Goal: Use online tool/utility: Utilize a website feature to perform a specific function

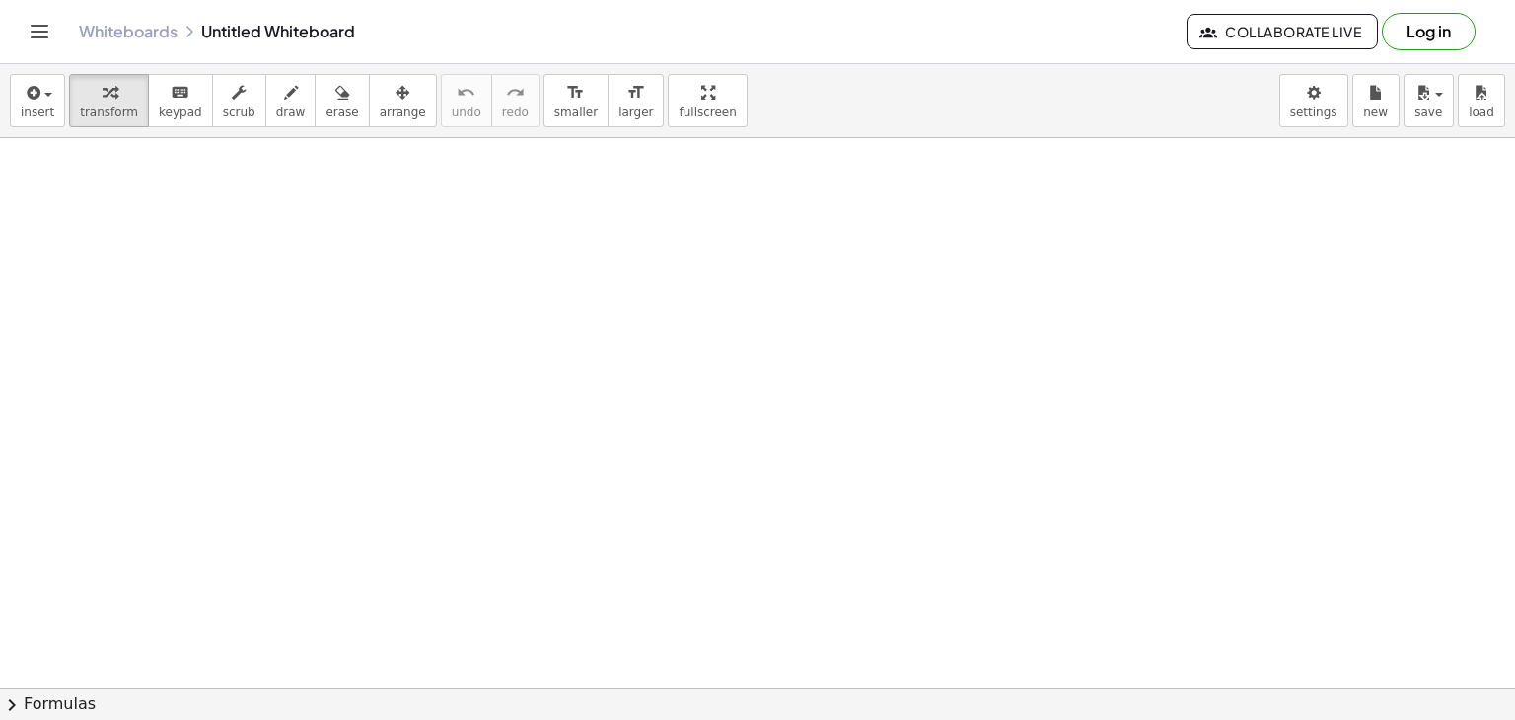
drag, startPoint x: 421, startPoint y: 185, endPoint x: 388, endPoint y: 498, distance: 314.6
click at [276, 116] on span "draw" at bounding box center [291, 113] width 30 height 14
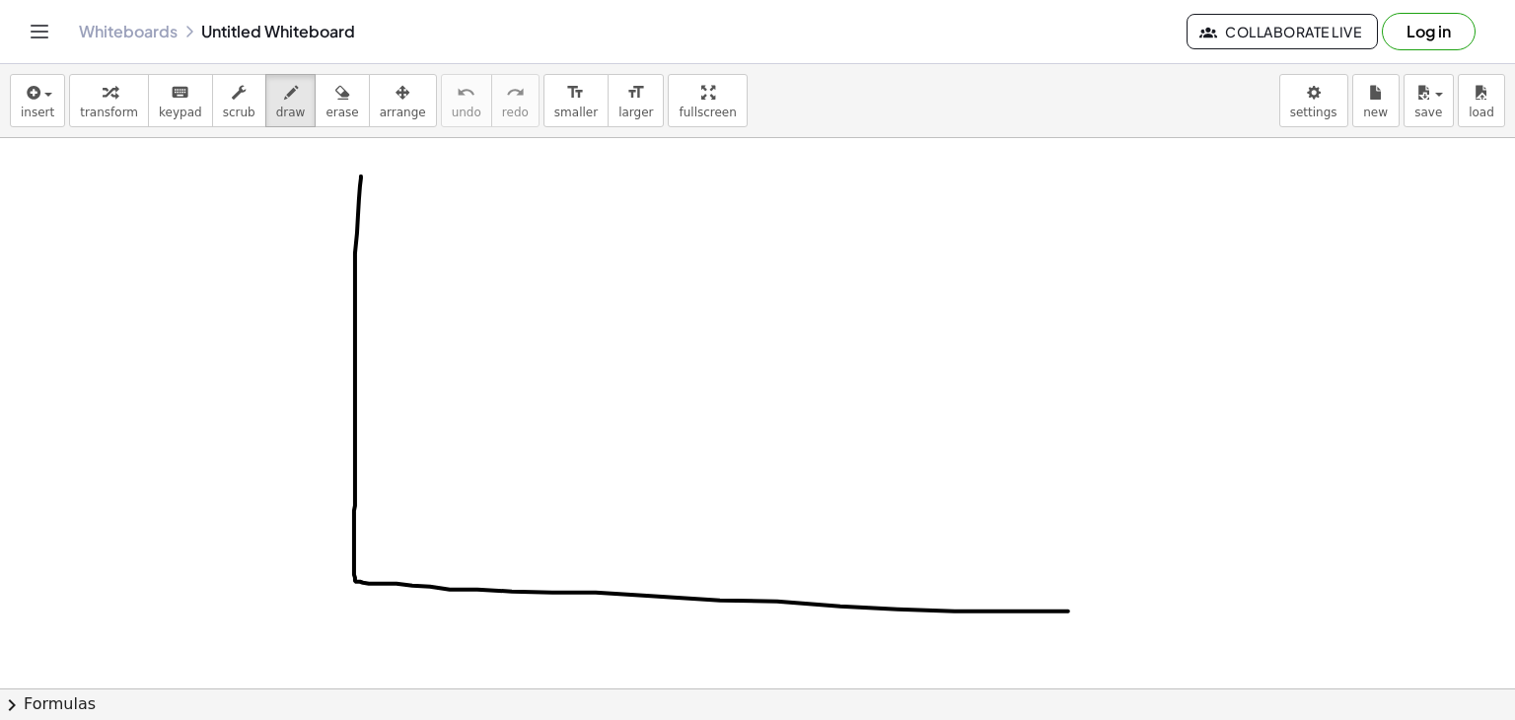
drag, startPoint x: 361, startPoint y: 178, endPoint x: 1058, endPoint y: 605, distance: 817.1
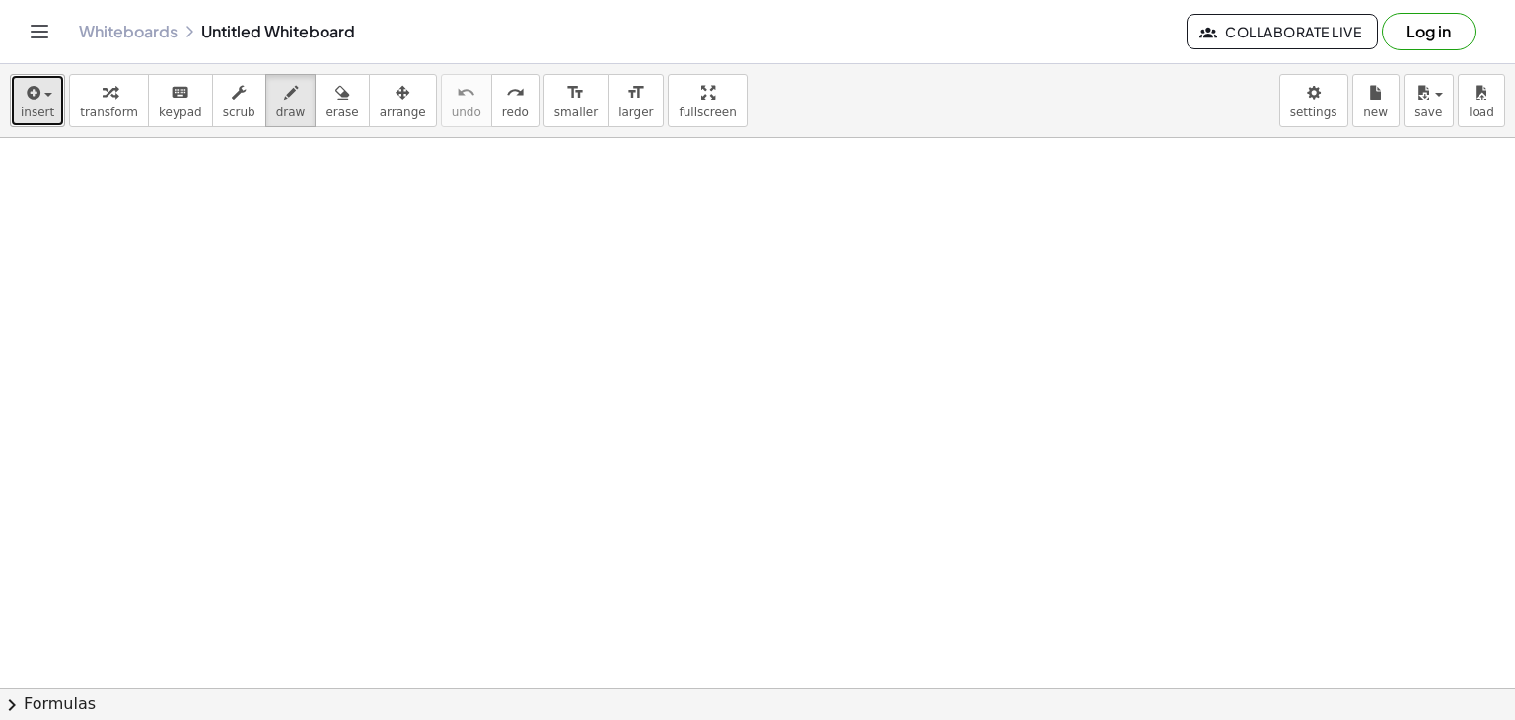
click at [45, 118] on span "insert" at bounding box center [38, 113] width 34 height 14
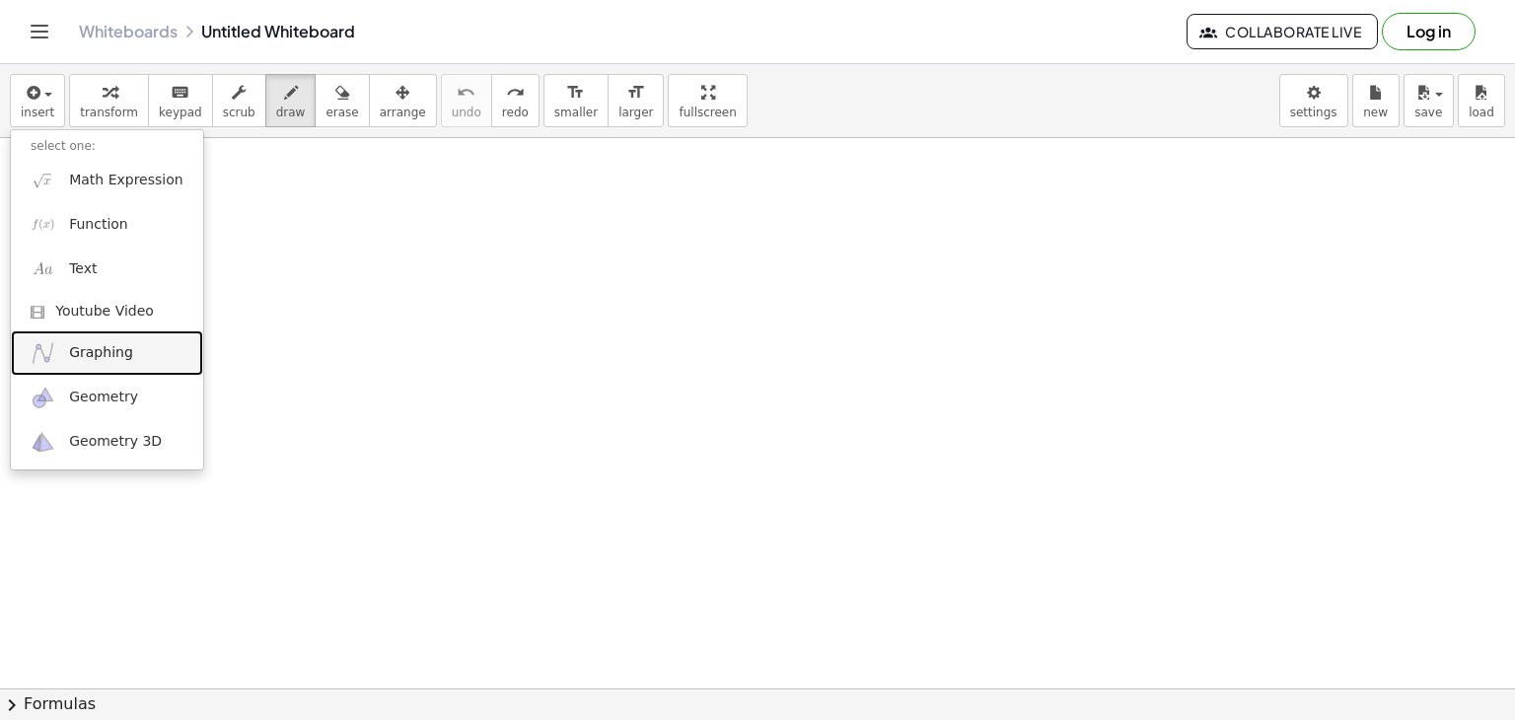
click at [98, 358] on span "Graphing" at bounding box center [101, 353] width 64 height 20
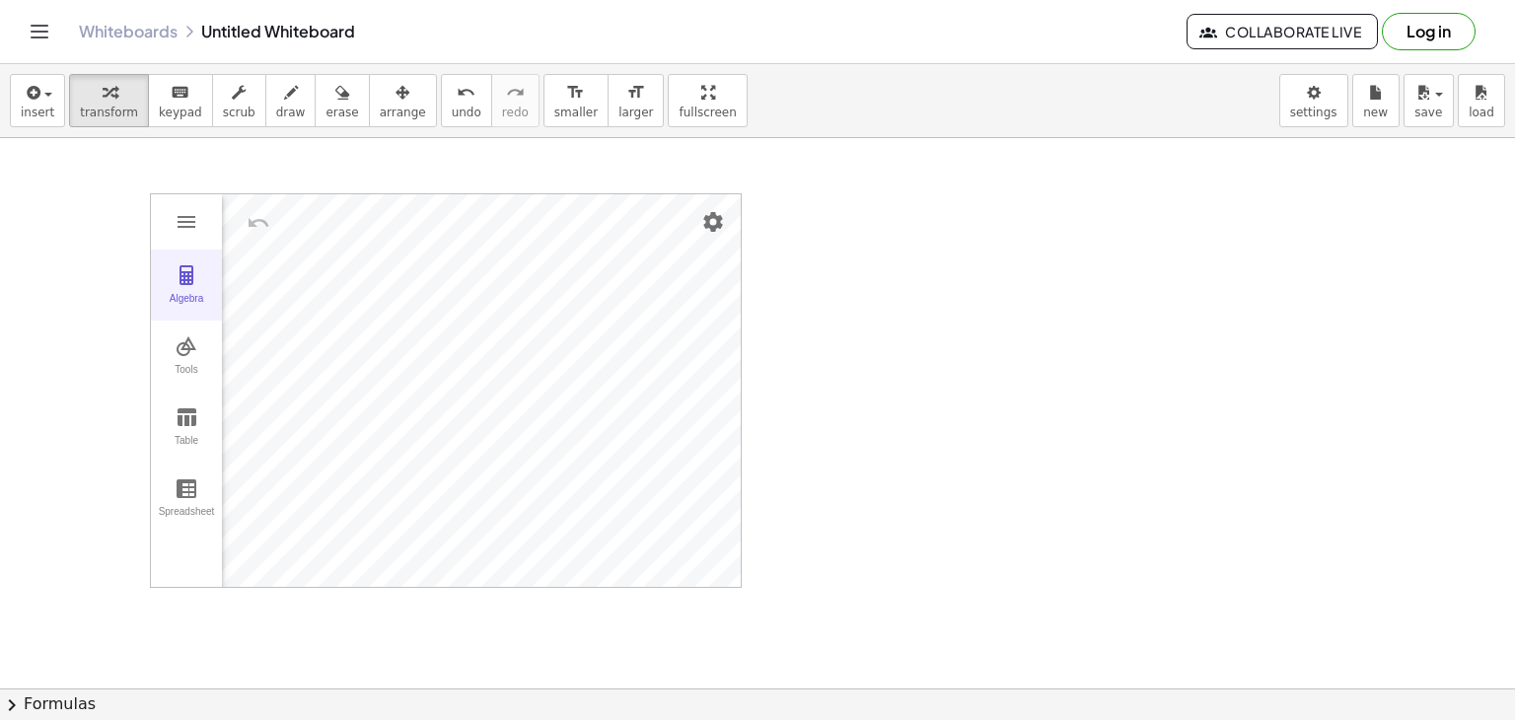
click at [187, 277] on img "Graphing Calculator" at bounding box center [187, 275] width 24 height 24
click at [278, 407] on div "Algebra" at bounding box center [271, 308] width 98 height 232
click at [284, 230] on img "Graphing Calculator" at bounding box center [271, 224] width 36 height 32
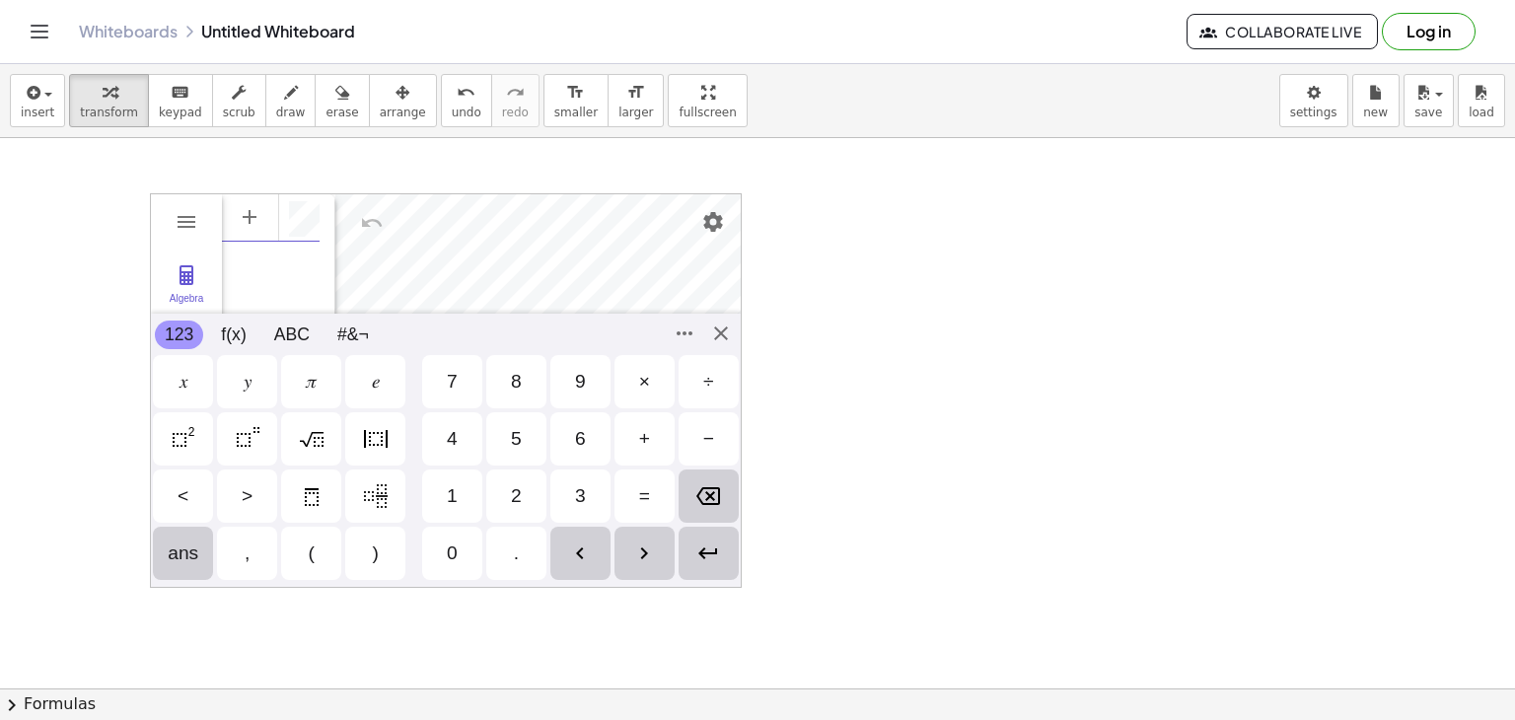
scroll to position [12, 0]
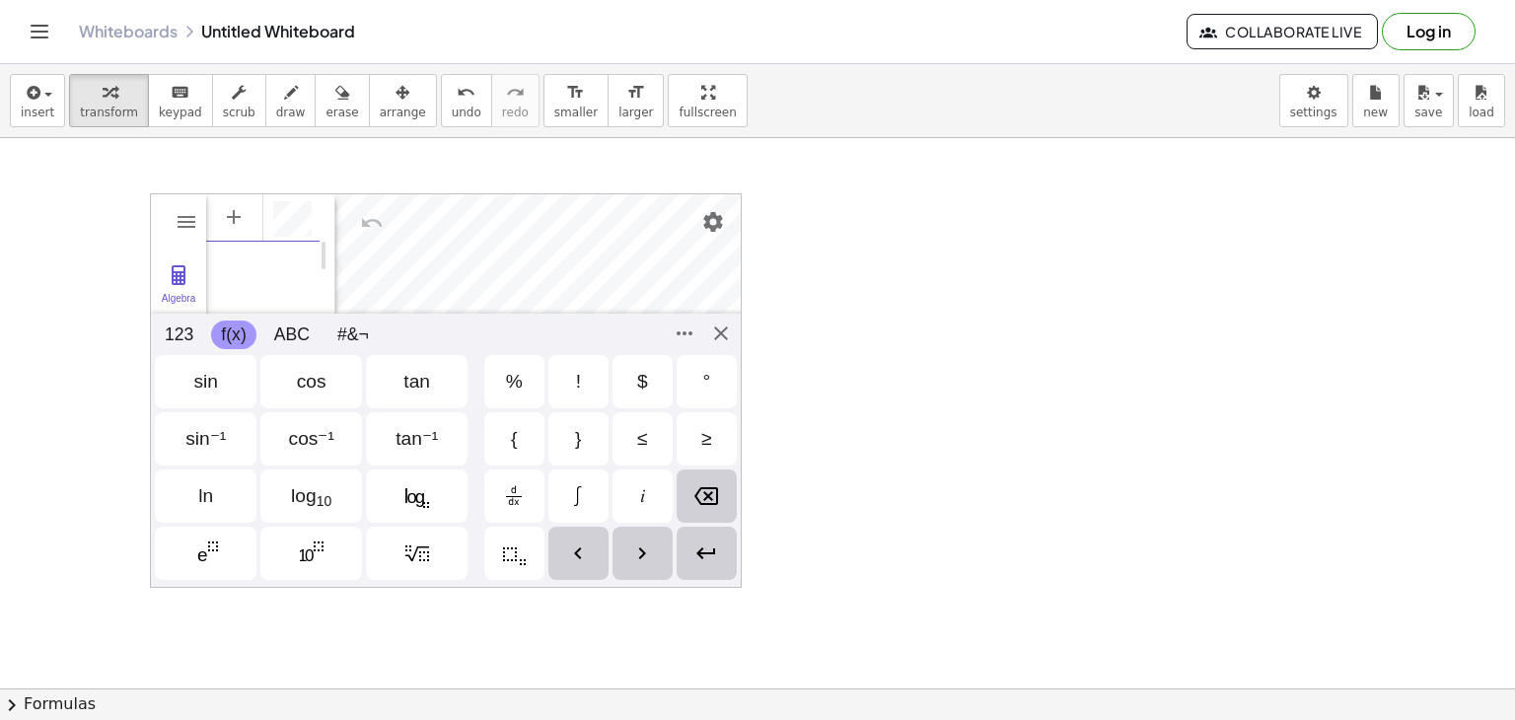
click at [241, 336] on button "f(x)" at bounding box center [233, 335] width 44 height 29
click at [173, 331] on button "123" at bounding box center [179, 335] width 48 height 29
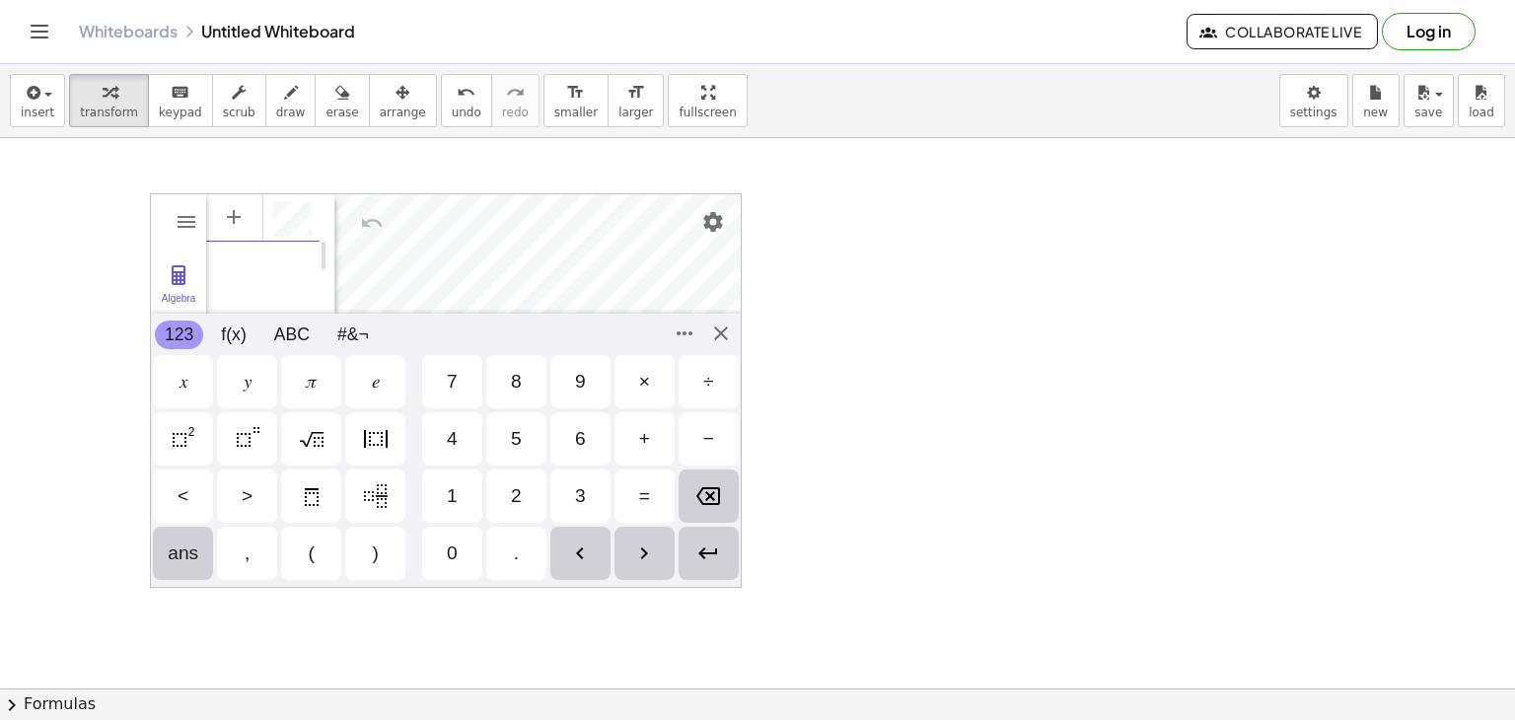
click at [173, 331] on button "123" at bounding box center [179, 335] width 48 height 29
click at [239, 329] on button "f(x)" at bounding box center [233, 335] width 44 height 29
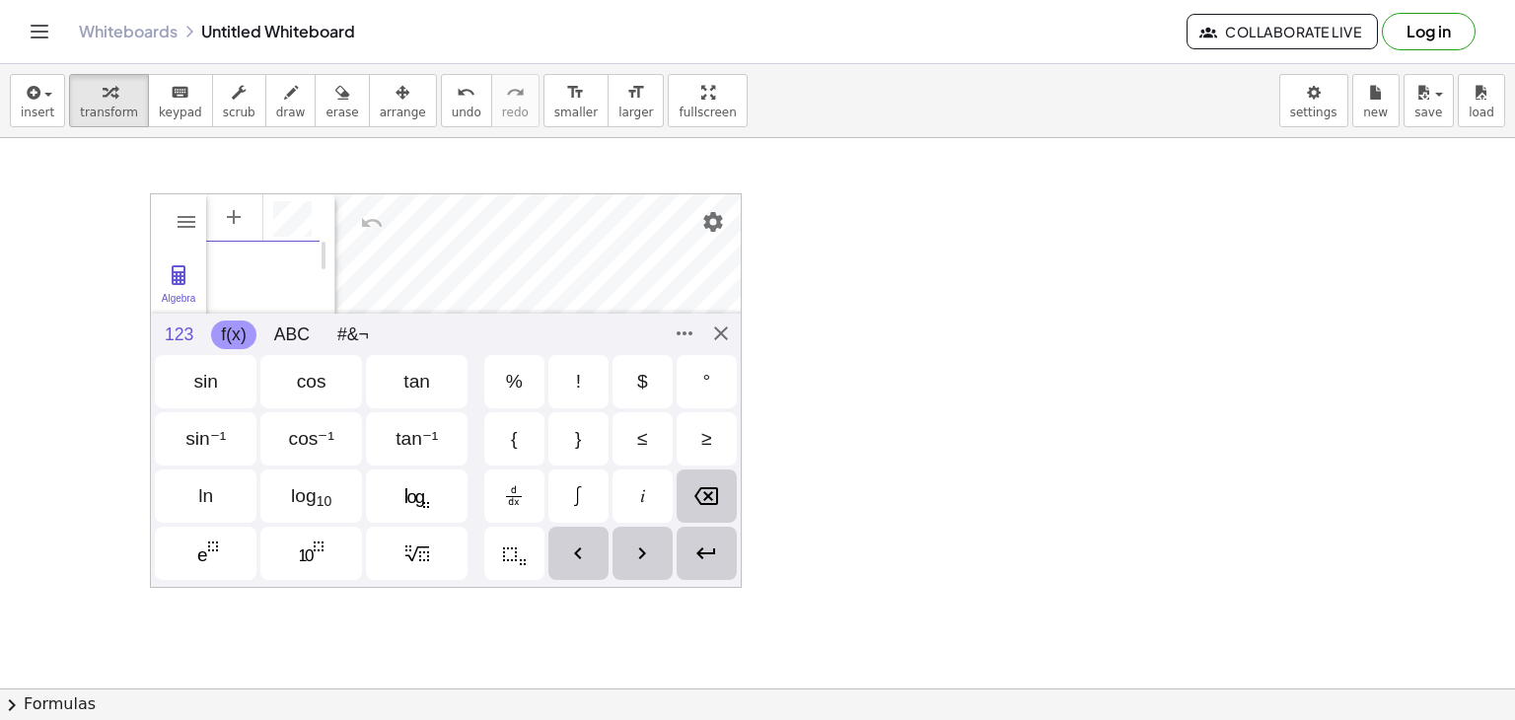
click at [180, 328] on button "123" at bounding box center [179, 335] width 48 height 29
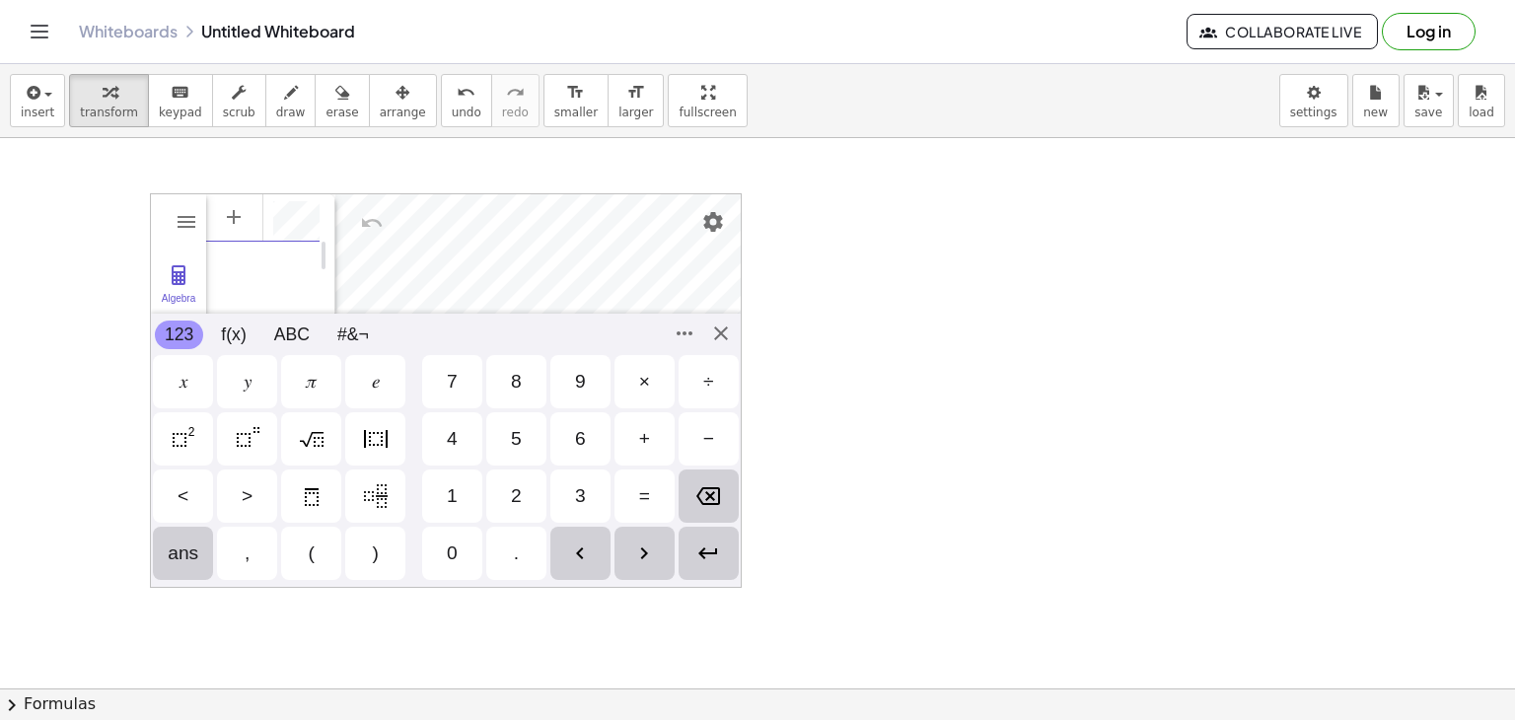
scroll to position [0, 58]
click at [735, 583] on div "123 123 f(x) ABC #&¬ 𝑥 𝑦 𝜋 𝑒 7 8 9 × ÷ 4 5 6 + − < > 1 2 3 = ans , ( ) 0 . 𝑥 𝑦 …" at bounding box center [446, 450] width 590 height 273
click at [241, 282] on div "Input… GeoGebra Graphing Calculator" at bounding box center [262, 391] width 113 height 395
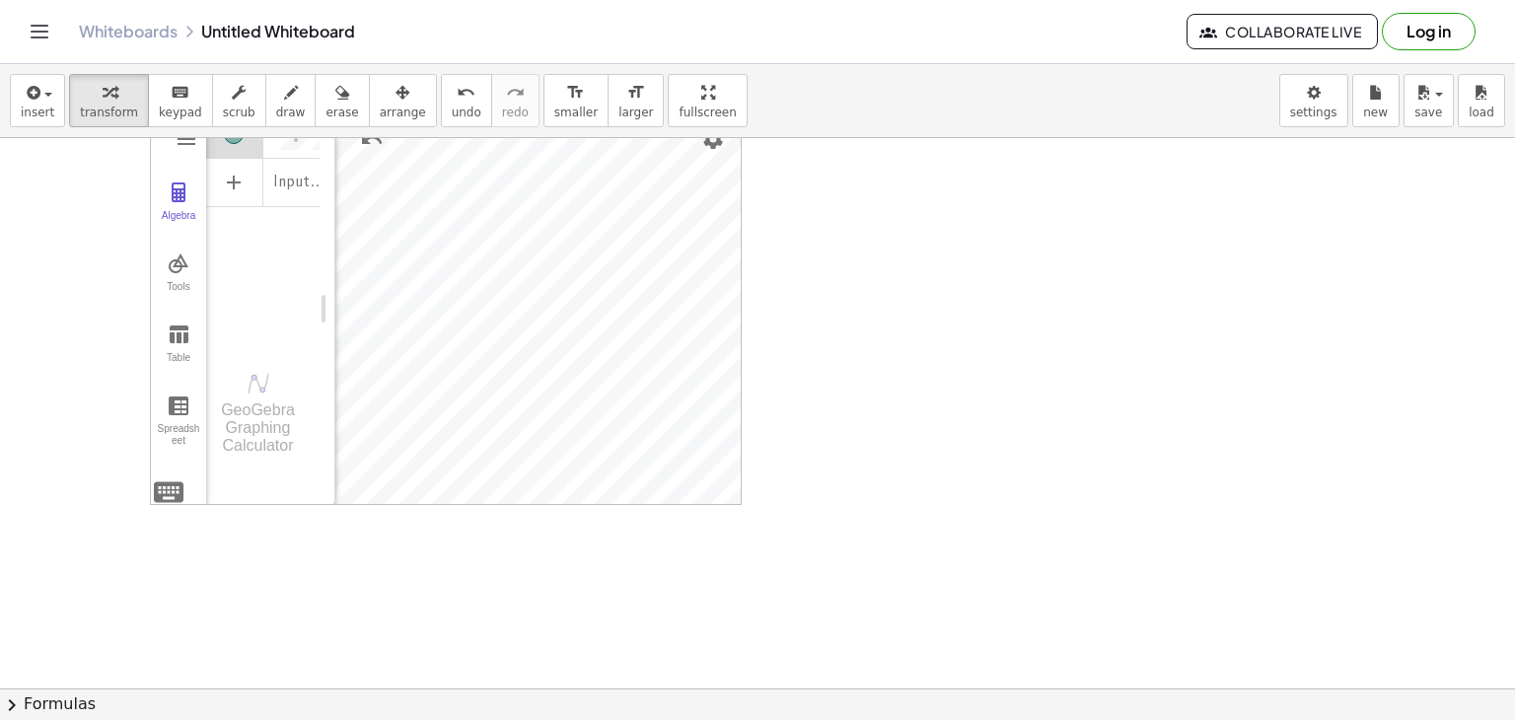
scroll to position [0, 0]
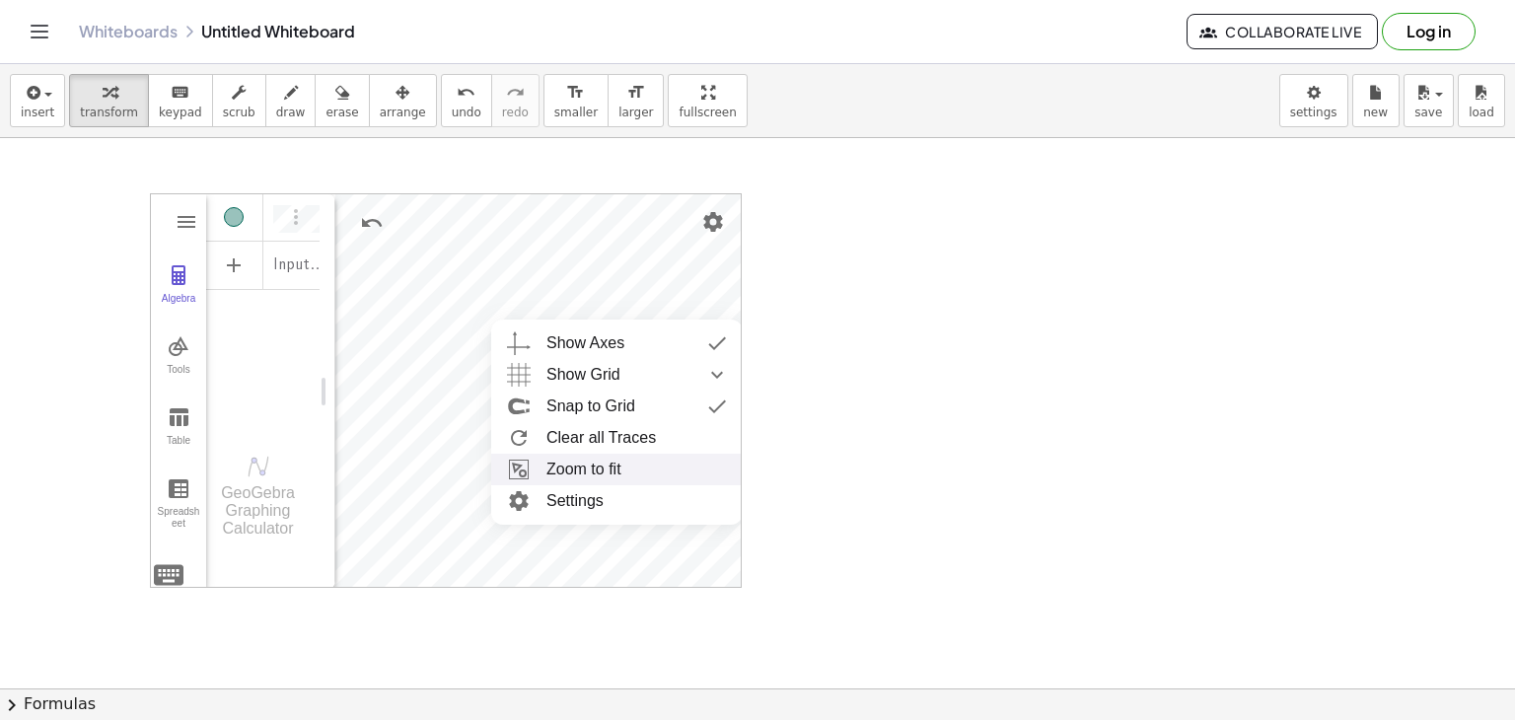
click at [571, 471] on li "Zoom to fit" at bounding box center [617, 470] width 252 height 32
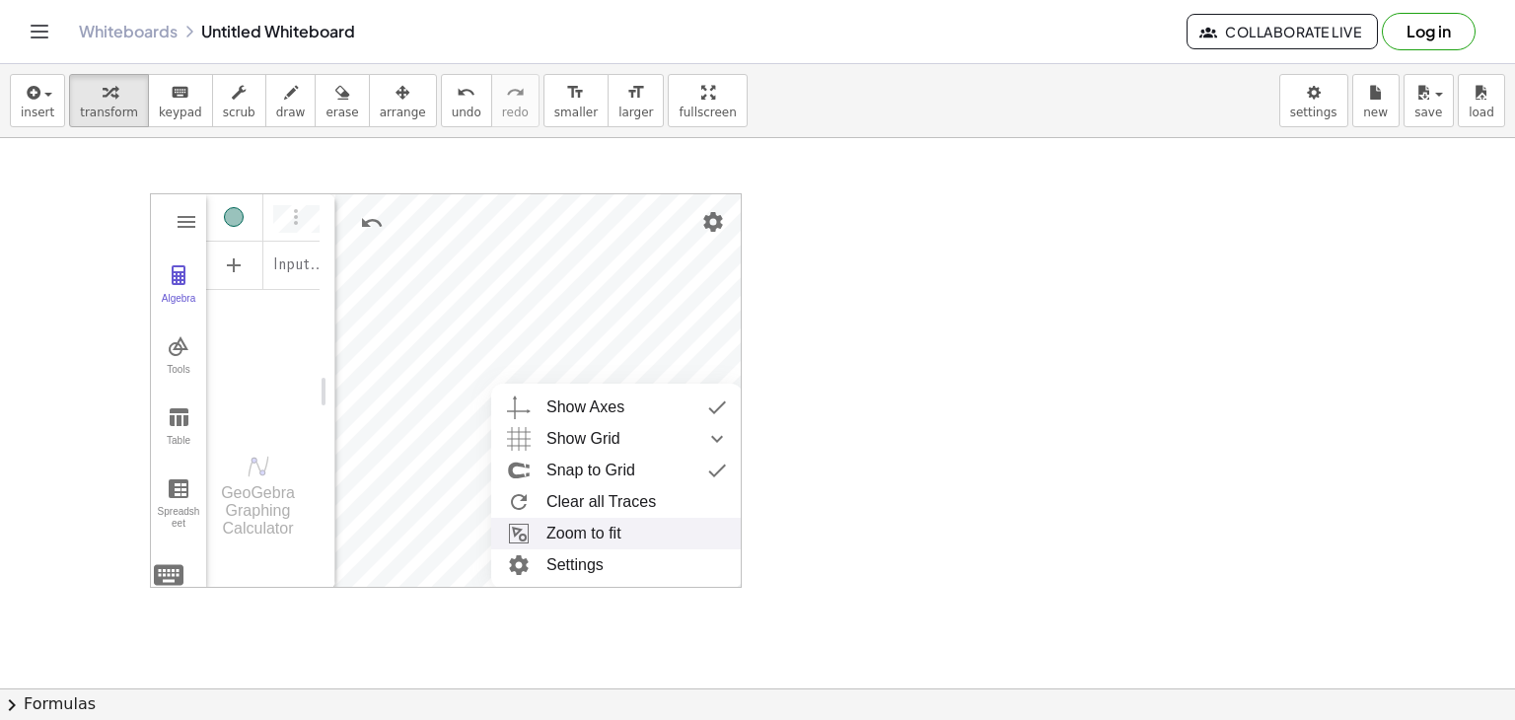
click at [577, 529] on li "Zoom to fit" at bounding box center [617, 534] width 252 height 32
click at [571, 533] on li "Zoom to fit" at bounding box center [617, 534] width 252 height 32
click at [554, 574] on li "Settings" at bounding box center [617, 566] width 252 height 32
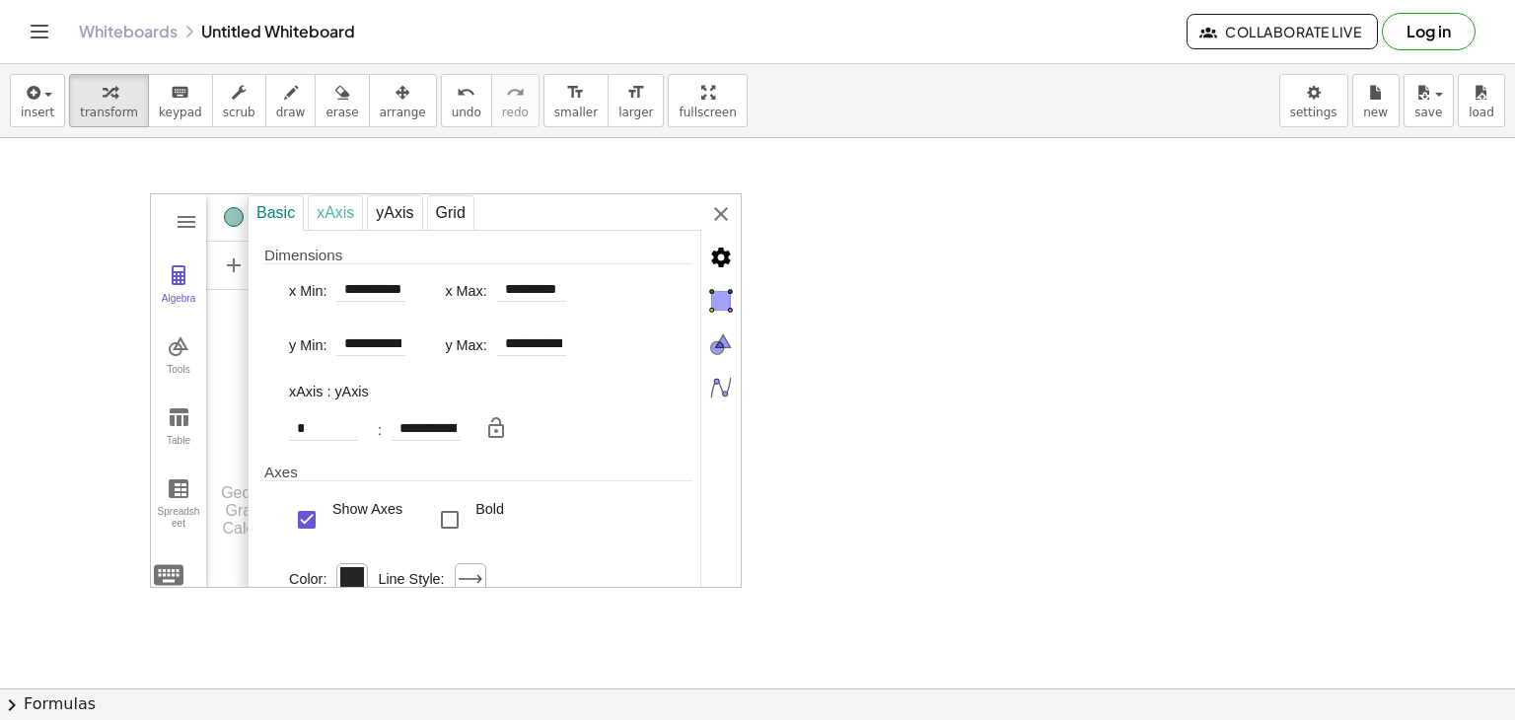
click at [333, 214] on div "xAxis" at bounding box center [335, 213] width 55 height 36
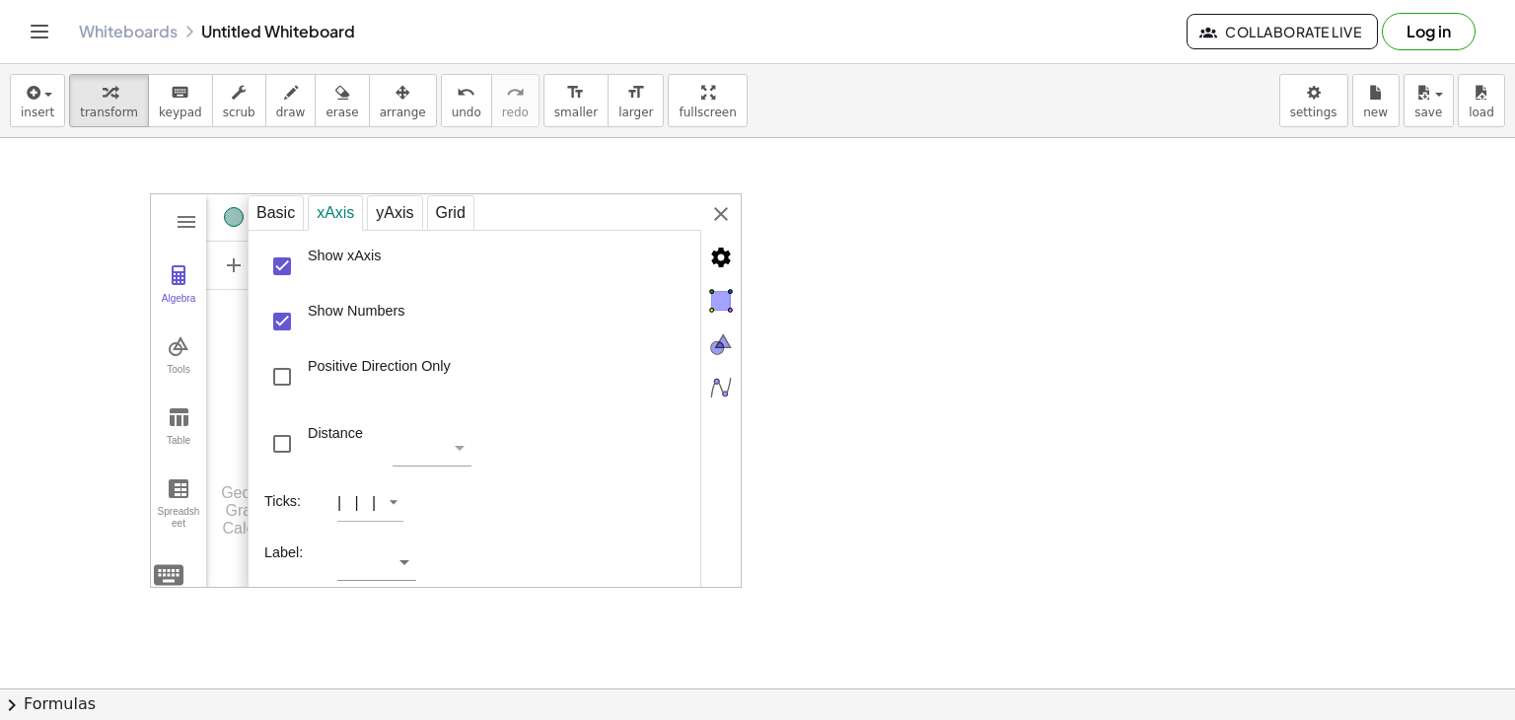
click at [477, 214] on div "Basic xAxis yAxis Grid" at bounding box center [475, 212] width 454 height 36
click at [464, 209] on div "Grid" at bounding box center [450, 213] width 47 height 36
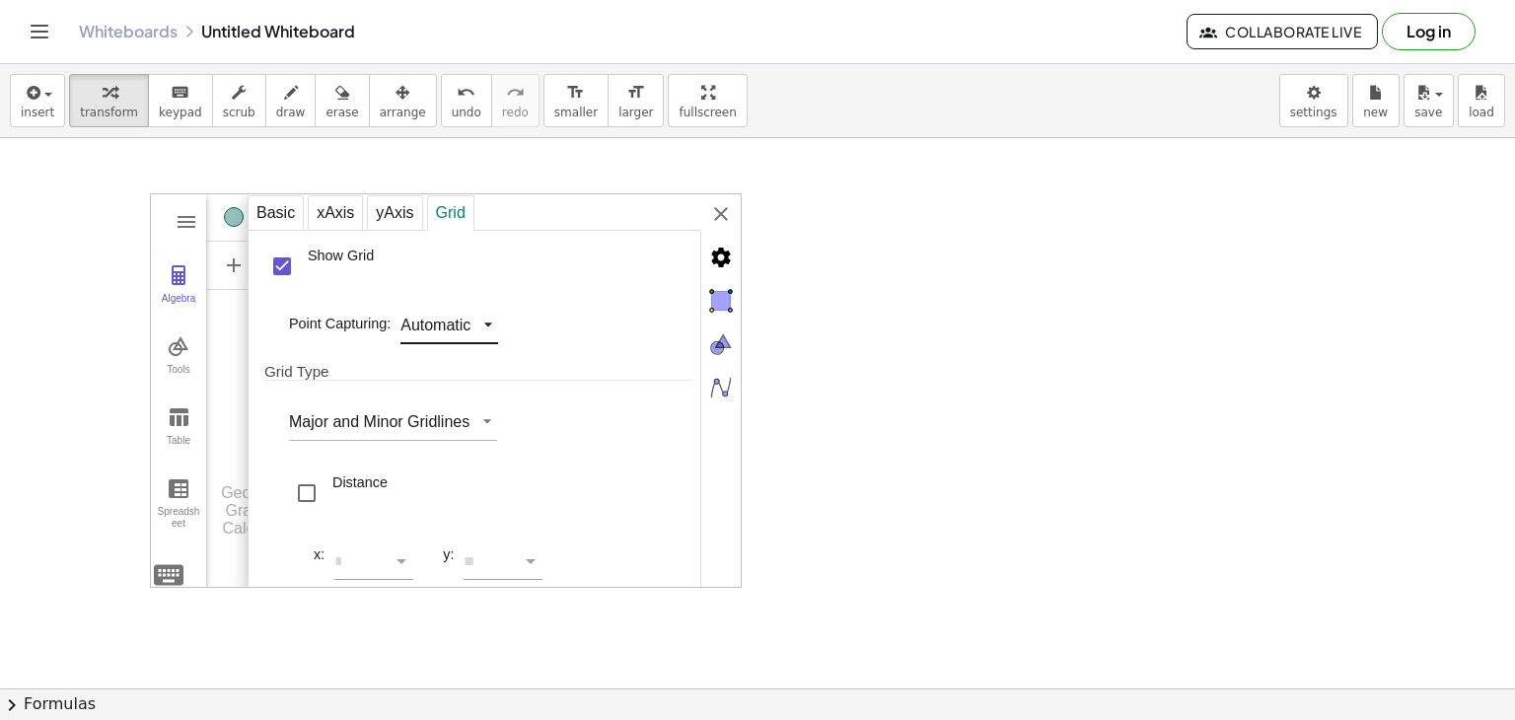
click at [422, 336] on div "**********" at bounding box center [446, 390] width 592 height 395
click at [601, 325] on div "Point Capturing: Automatic" at bounding box center [478, 320] width 428 height 53
click at [381, 212] on div "yAxis" at bounding box center [394, 213] width 55 height 36
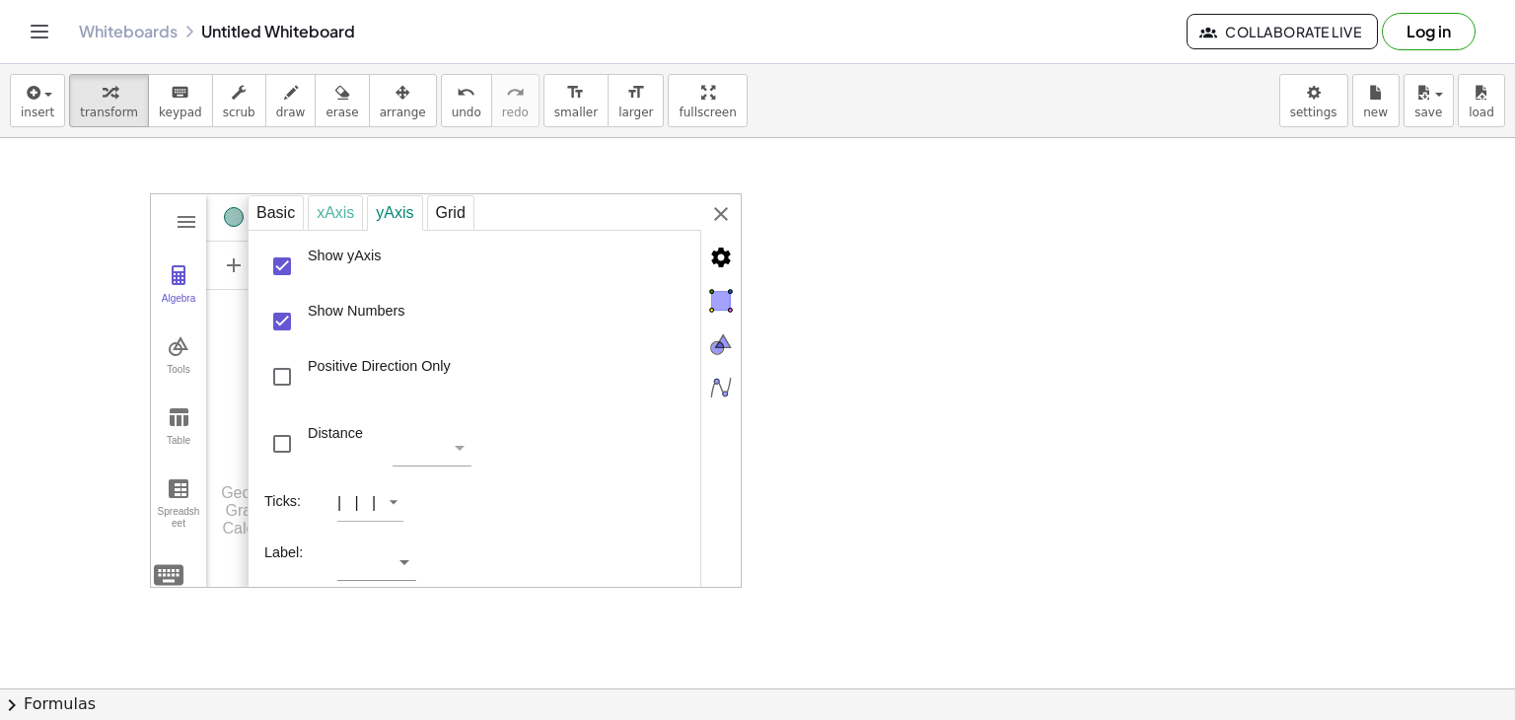
click at [320, 212] on div "xAxis" at bounding box center [335, 213] width 55 height 36
click at [722, 258] on img "Advanced" at bounding box center [721, 257] width 39 height 39
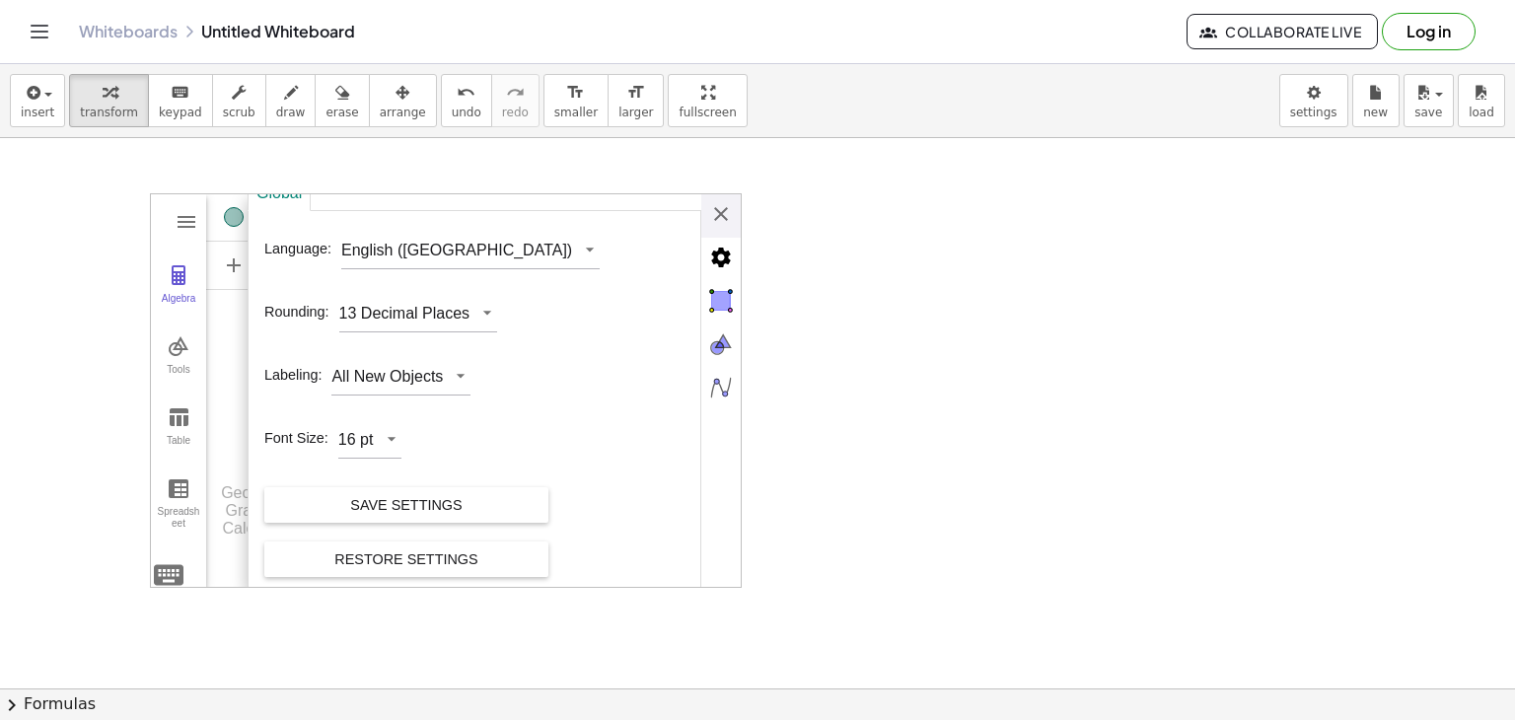
scroll to position [29, 0]
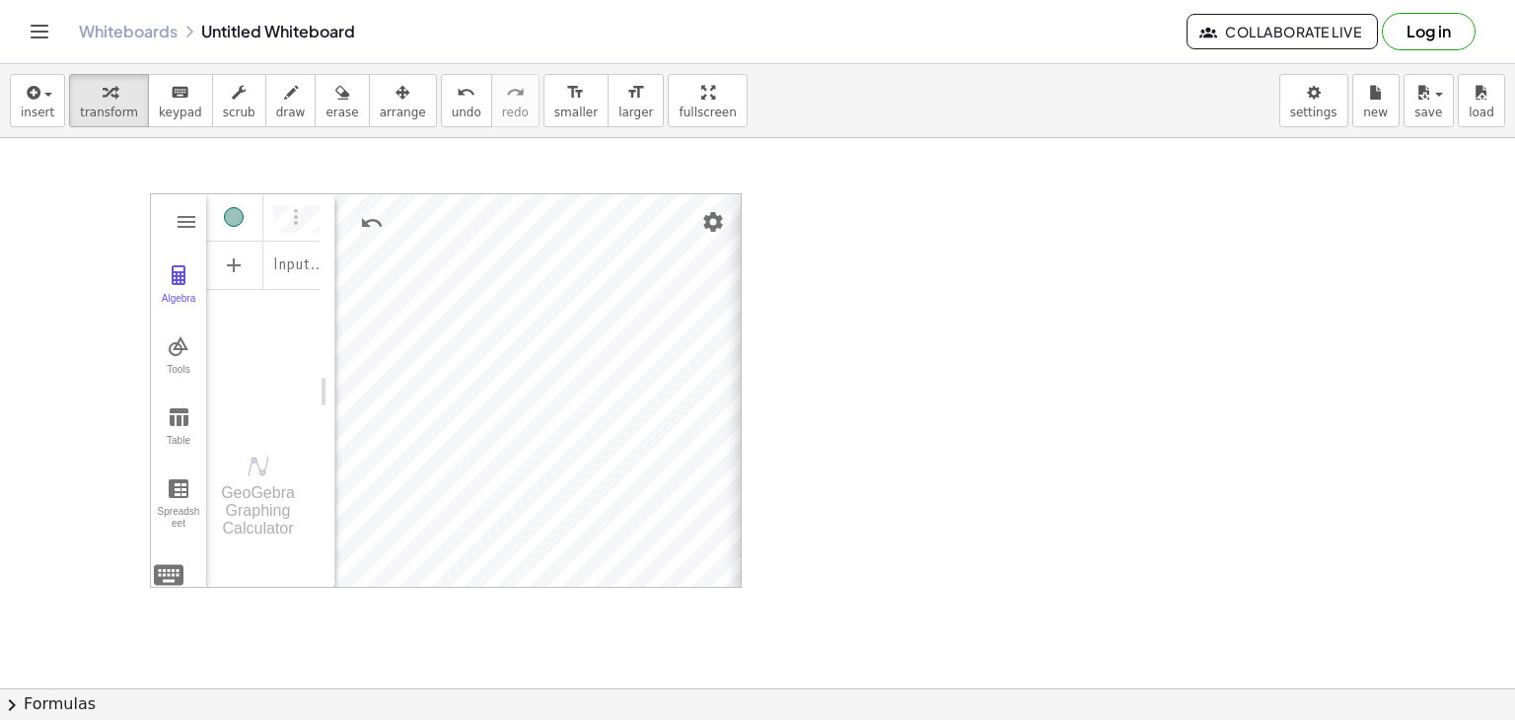
click at [741, 209] on div "Global Language: English (US) Rounding: 13 Decimal Places Labeling: All New Obj…" at bounding box center [987, 391] width 493 height 395
click at [41, 111] on span "insert" at bounding box center [38, 113] width 34 height 14
click at [452, 111] on span "undo" at bounding box center [467, 113] width 30 height 14
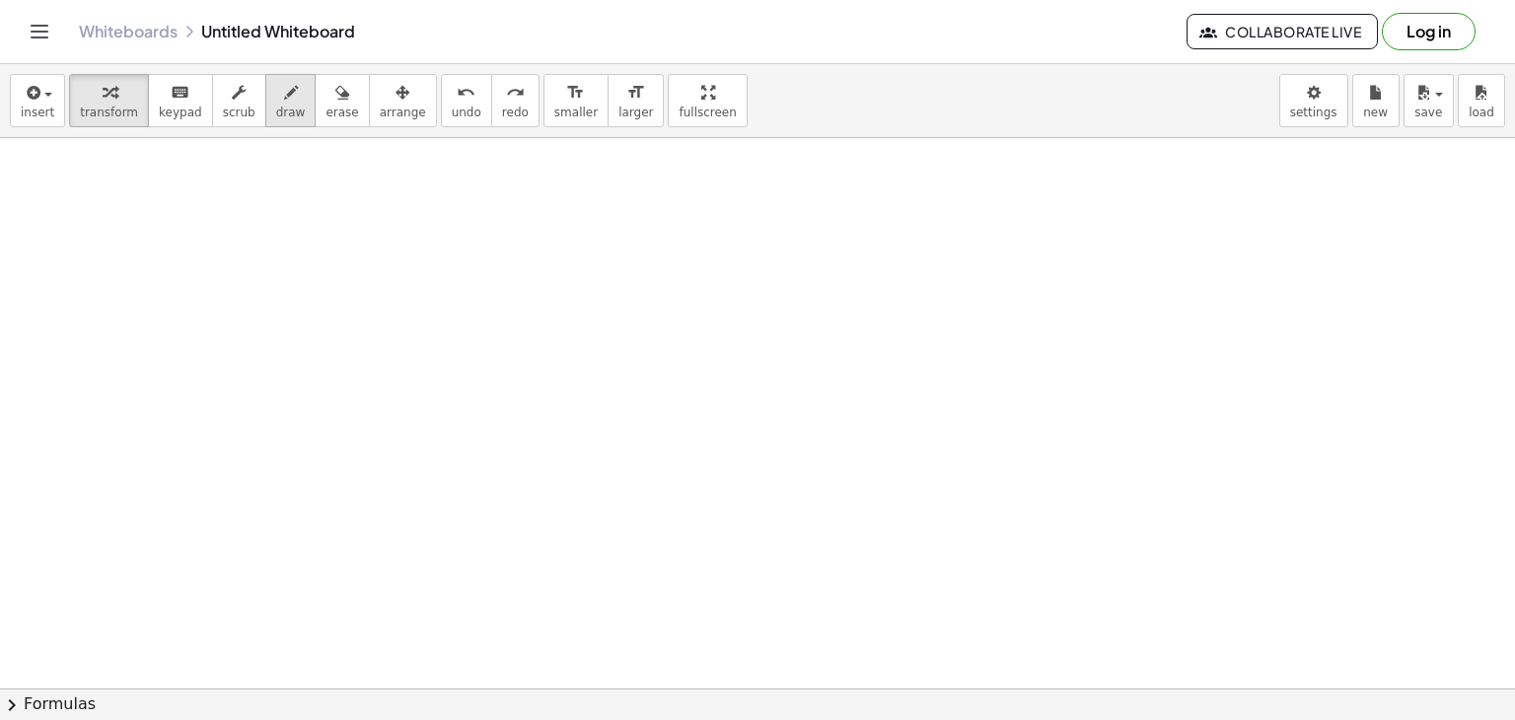
click at [276, 106] on span "draw" at bounding box center [291, 113] width 30 height 14
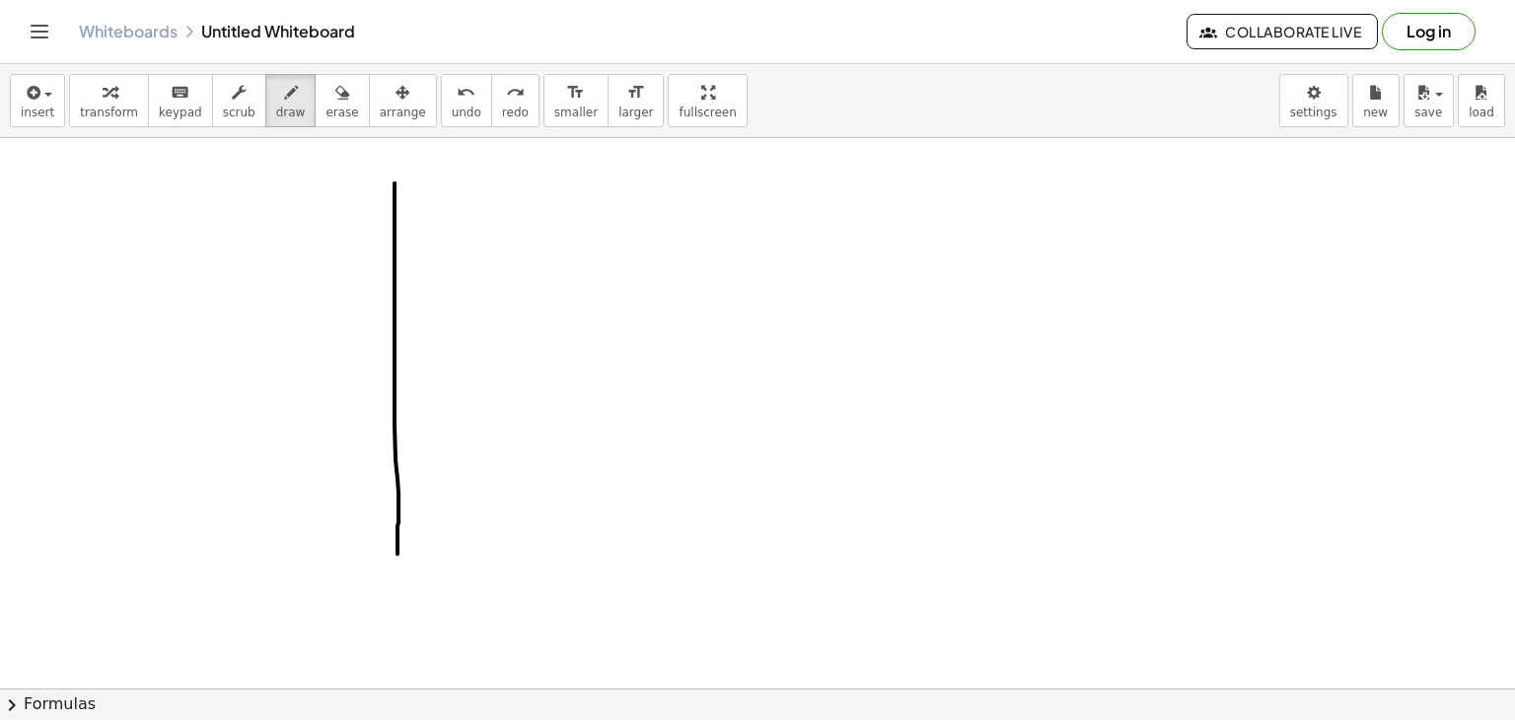
drag, startPoint x: 395, startPoint y: 183, endPoint x: 398, endPoint y: 554, distance: 371.0
click at [398, 554] on div at bounding box center [757, 689] width 1515 height 1102
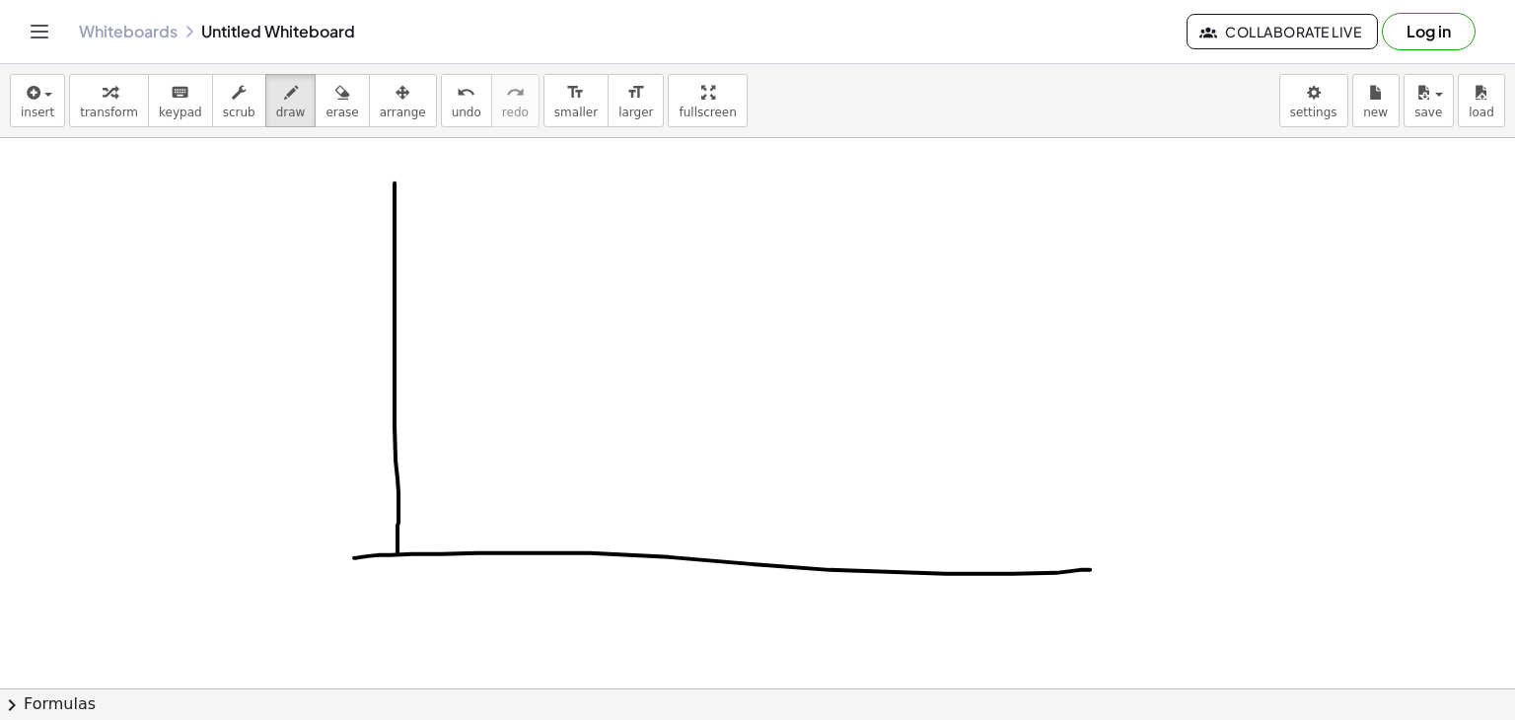
drag, startPoint x: 354, startPoint y: 557, endPoint x: 1087, endPoint y: 568, distance: 733.2
click at [1090, 568] on div at bounding box center [757, 689] width 1515 height 1102
click at [1085, 565] on div at bounding box center [757, 689] width 1515 height 1102
click at [401, 551] on div at bounding box center [757, 689] width 1515 height 1102
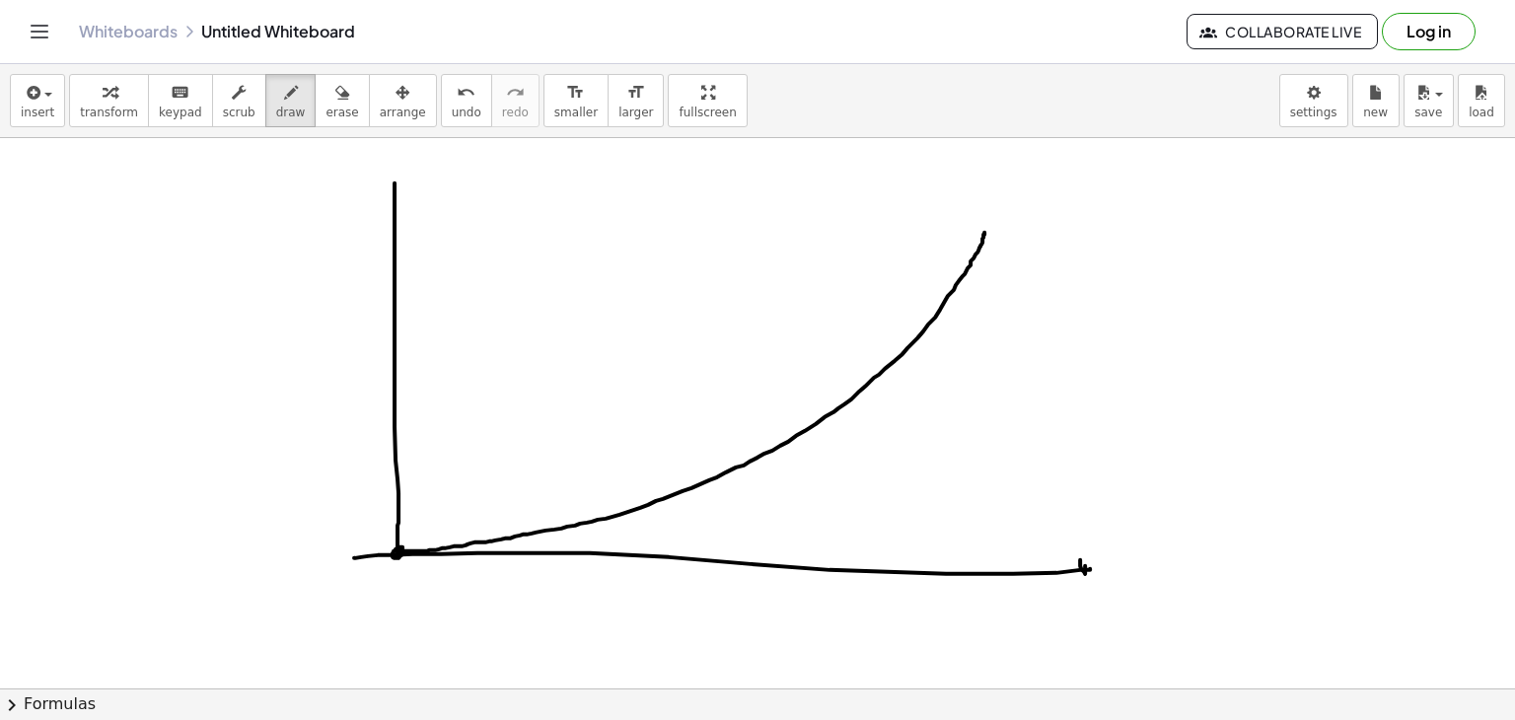
drag, startPoint x: 401, startPoint y: 551, endPoint x: 985, endPoint y: 232, distance: 665.4
click at [985, 232] on div at bounding box center [757, 689] width 1515 height 1102
click at [630, 506] on div at bounding box center [757, 689] width 1515 height 1102
drag, startPoint x: 967, startPoint y: 269, endPoint x: 954, endPoint y: 289, distance: 23.5
click at [969, 271] on div at bounding box center [757, 689] width 1515 height 1102
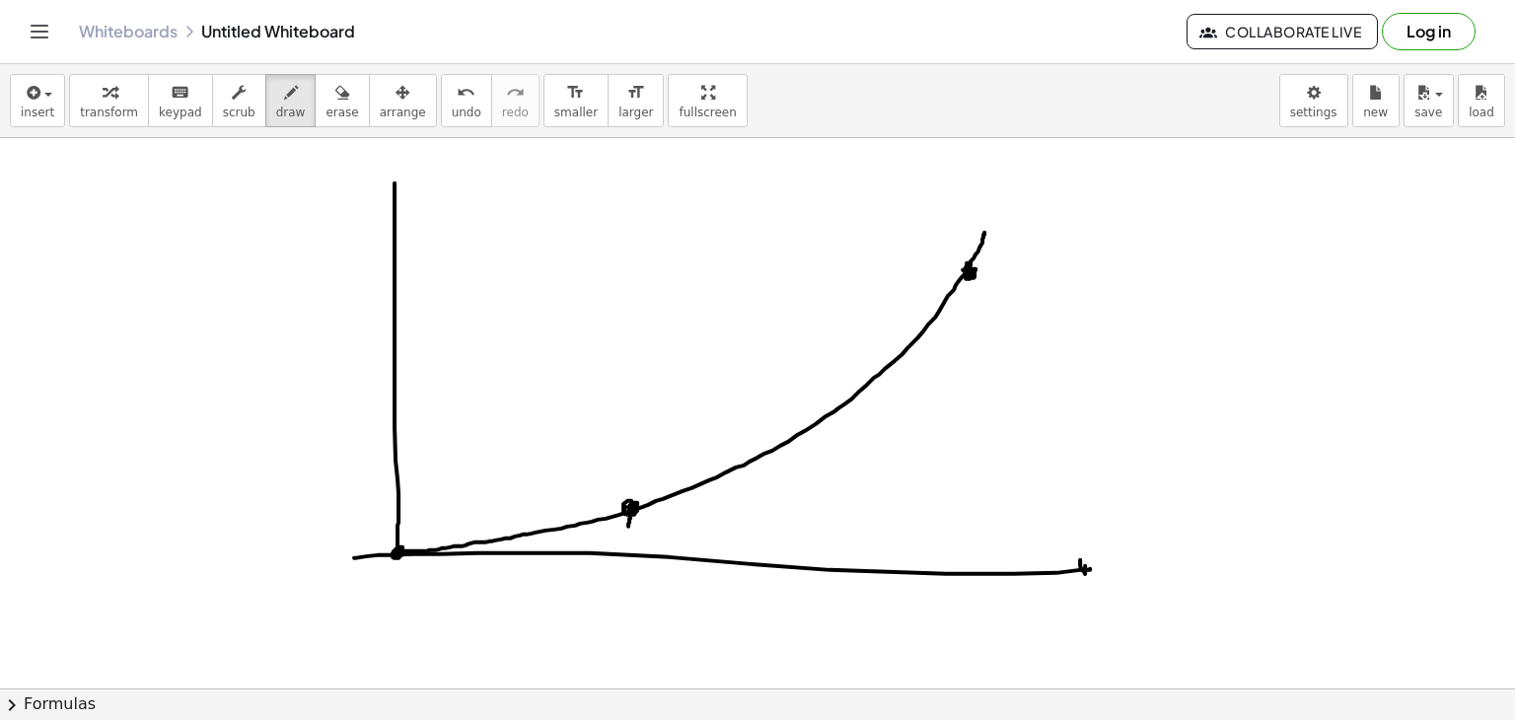
drag, startPoint x: 630, startPoint y: 514, endPoint x: 628, endPoint y: 526, distance: 12.0
click at [628, 526] on div at bounding box center [757, 689] width 1515 height 1102
drag, startPoint x: 627, startPoint y: 531, endPoint x: 627, endPoint y: 545, distance: 13.8
click at [627, 545] on div at bounding box center [757, 689] width 1515 height 1102
drag, startPoint x: 415, startPoint y: 506, endPoint x: 434, endPoint y: 508, distance: 18.8
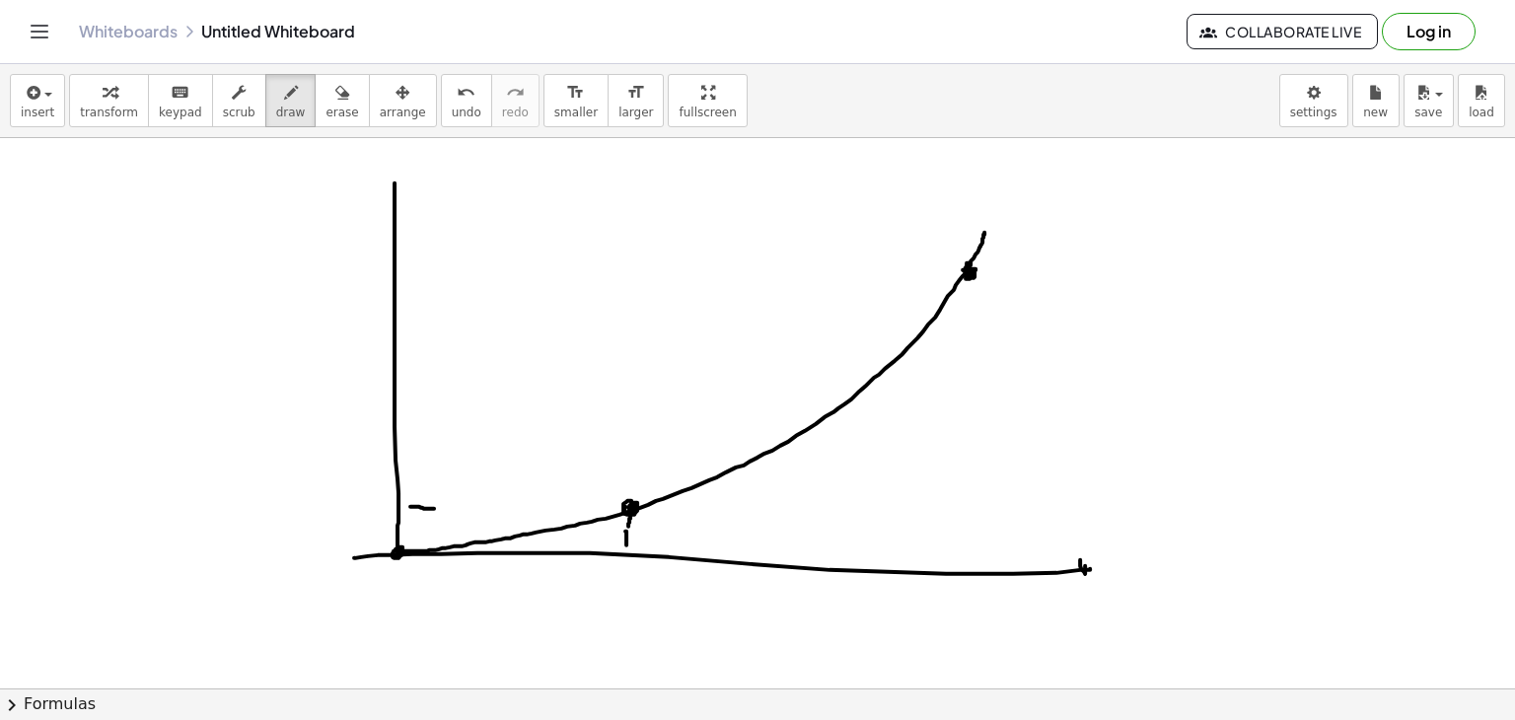
click at [434, 508] on div at bounding box center [757, 689] width 1515 height 1102
drag, startPoint x: 475, startPoint y: 506, endPoint x: 488, endPoint y: 506, distance: 13.8
click at [488, 506] on div at bounding box center [757, 689] width 1515 height 1102
drag, startPoint x: 517, startPoint y: 506, endPoint x: 545, endPoint y: 506, distance: 27.6
click at [545, 506] on div at bounding box center [757, 689] width 1515 height 1102
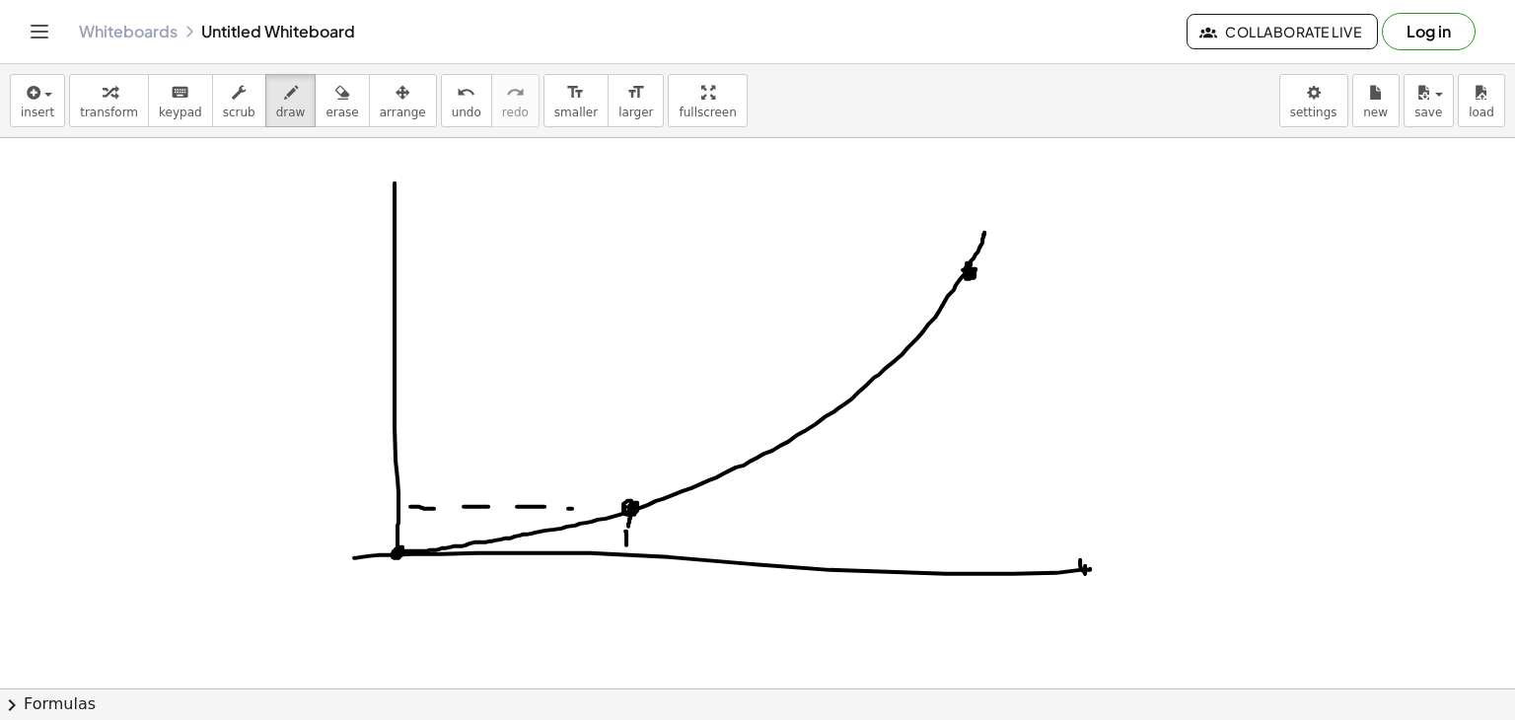
click at [580, 507] on div at bounding box center [757, 689] width 1515 height 1102
click at [614, 509] on div at bounding box center [757, 689] width 1515 height 1102
drag, startPoint x: 609, startPoint y: 585, endPoint x: 638, endPoint y: 556, distance: 41.2
click at [638, 556] on div at bounding box center [757, 689] width 1515 height 1102
drag, startPoint x: 616, startPoint y: 555, endPoint x: 625, endPoint y: 581, distance: 27.1
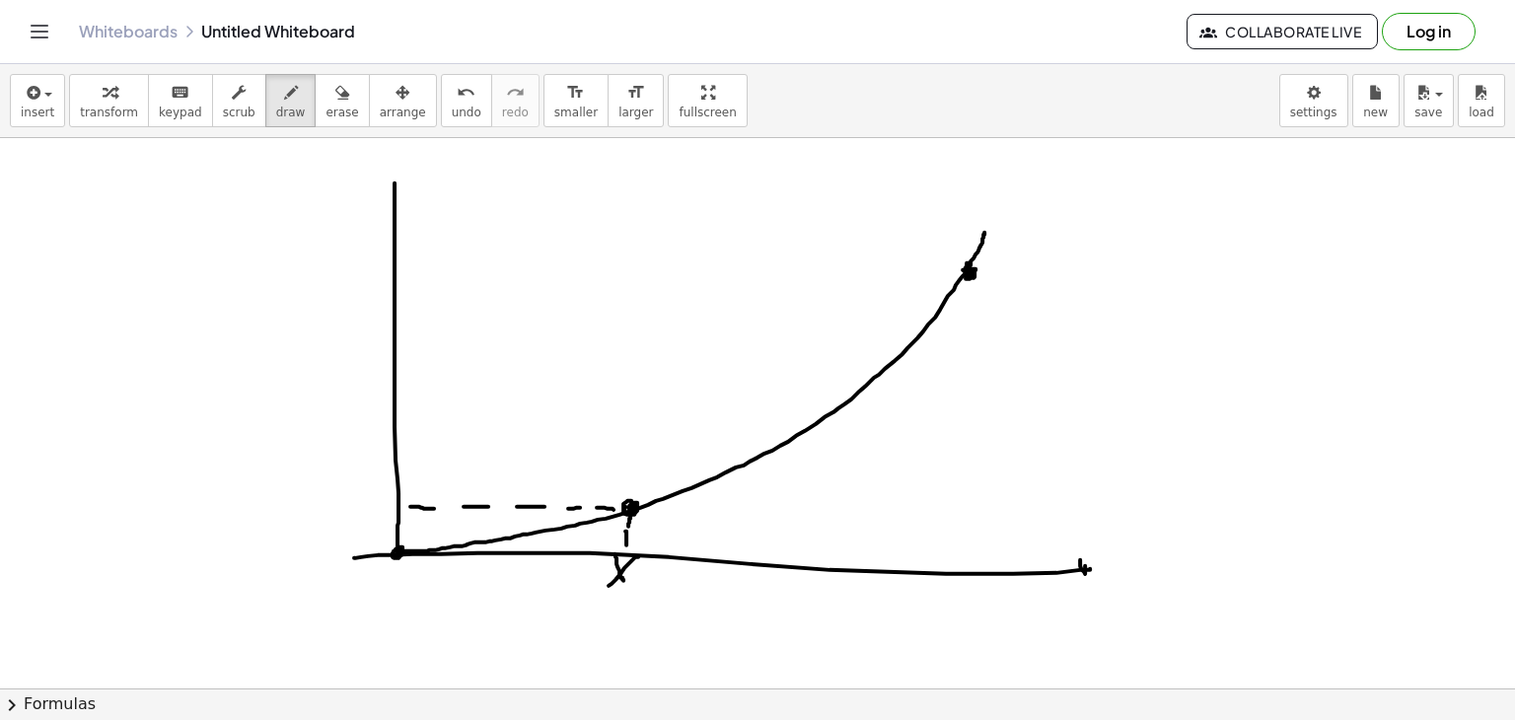
click at [625, 581] on div at bounding box center [757, 689] width 1515 height 1102
drag, startPoint x: 309, startPoint y: 514, endPoint x: 324, endPoint y: 469, distance: 47.7
click at [324, 469] on div at bounding box center [757, 689] width 1515 height 1102
click at [323, 490] on div at bounding box center [757, 689] width 1515 height 1102
drag, startPoint x: 342, startPoint y: 490, endPoint x: 337, endPoint y: 514, distance: 24.2
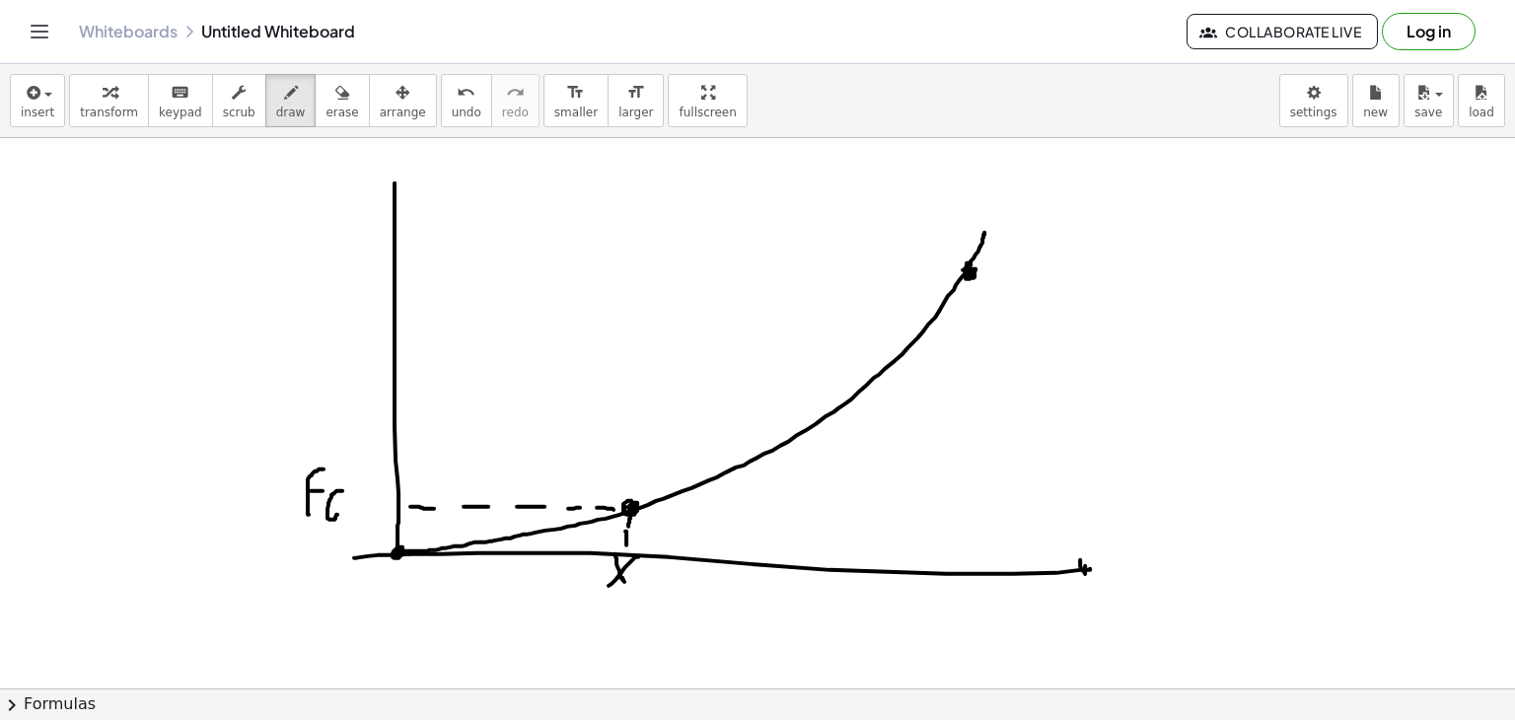
click at [337, 514] on div at bounding box center [757, 689] width 1515 height 1102
drag, startPoint x: 347, startPoint y: 518, endPoint x: 361, endPoint y: 514, distance: 14.4
click at [364, 498] on div at bounding box center [757, 689] width 1515 height 1102
drag, startPoint x: 359, startPoint y: 516, endPoint x: 353, endPoint y: 506, distance: 11.5
click at [351, 495] on div at bounding box center [757, 689] width 1515 height 1102
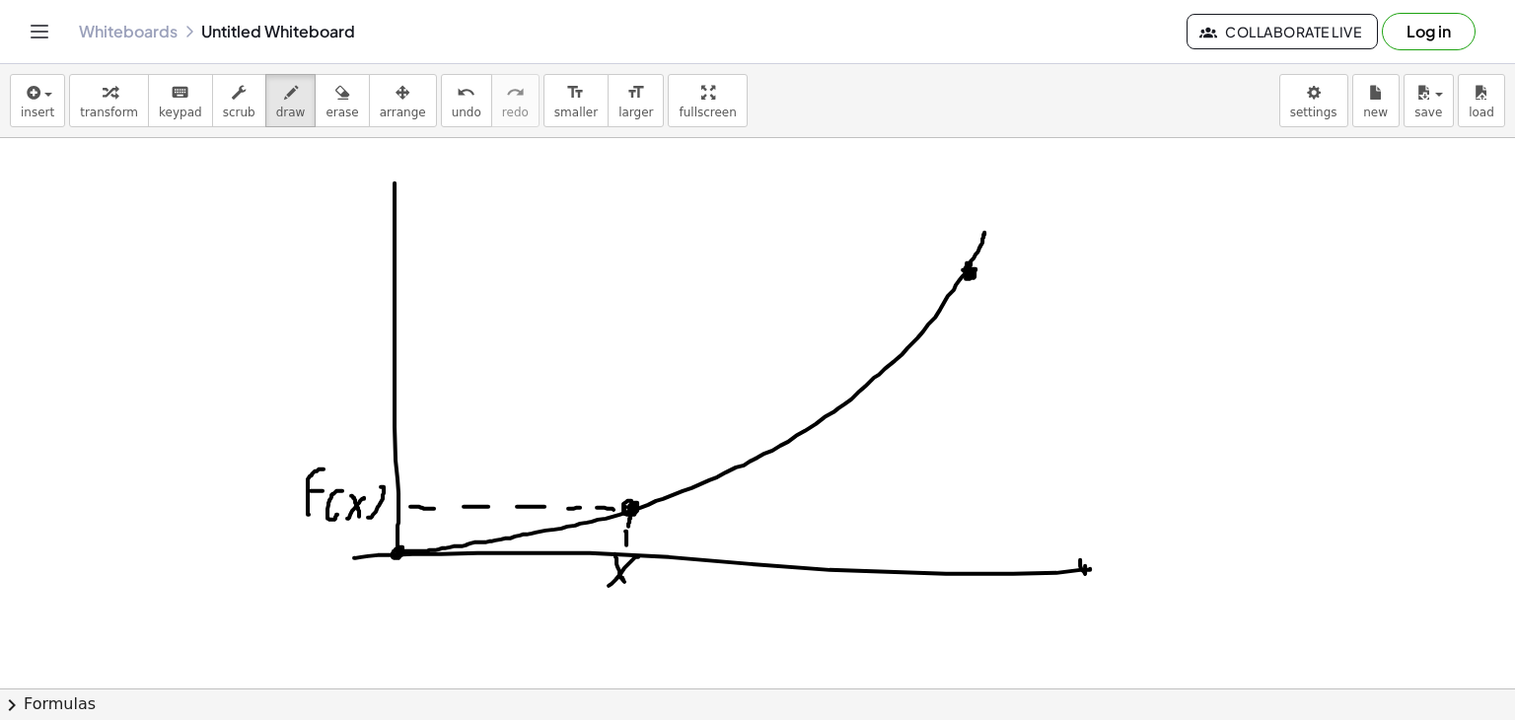
click at [380, 486] on div at bounding box center [757, 689] width 1515 height 1102
drag, startPoint x: 641, startPoint y: 517, endPoint x: 951, endPoint y: 454, distance: 316.2
click at [952, 502] on div at bounding box center [757, 689] width 1515 height 1102
click at [792, 549] on div at bounding box center [757, 689] width 1515 height 1102
drag, startPoint x: 815, startPoint y: 549, endPoint x: 829, endPoint y: 534, distance: 20.2
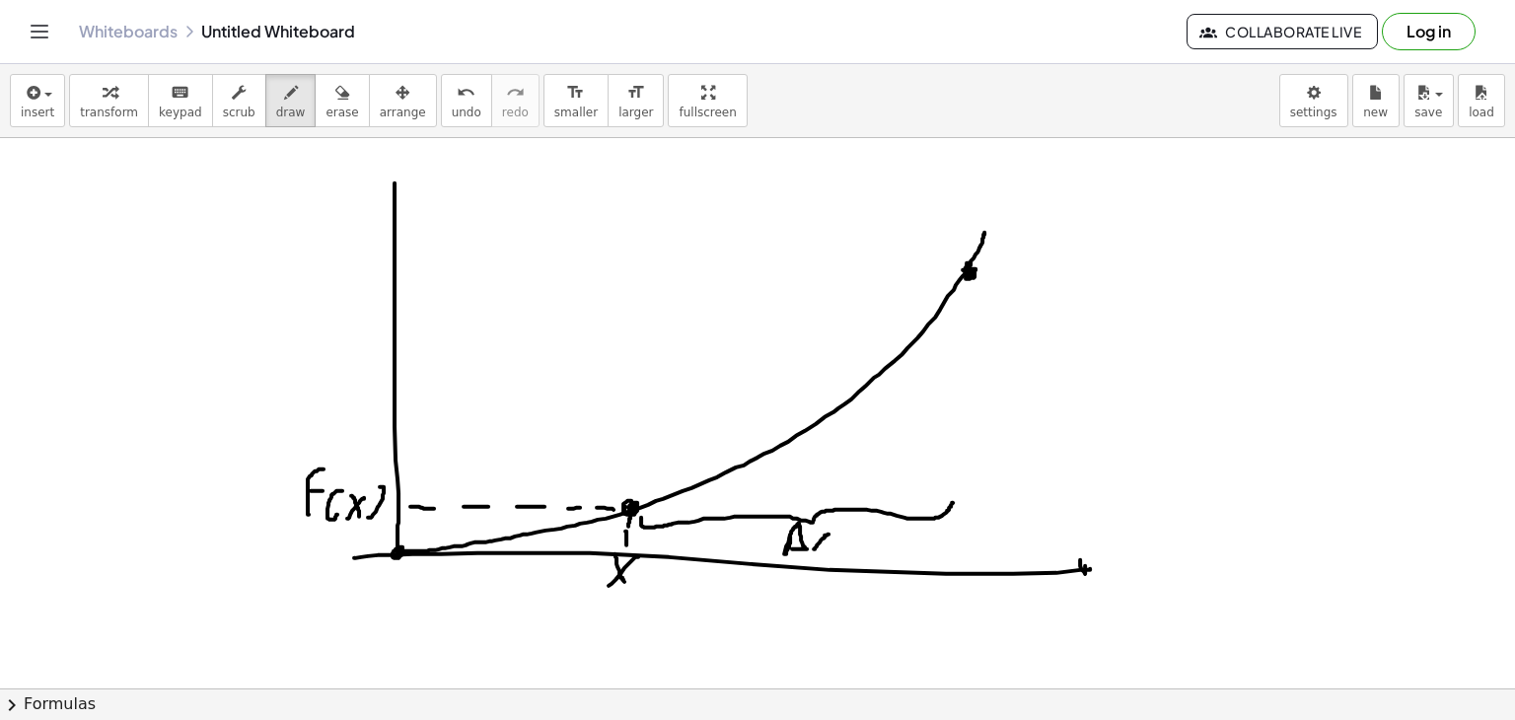
click at [829, 534] on div at bounding box center [757, 689] width 1515 height 1102
drag, startPoint x: 816, startPoint y: 532, endPoint x: 827, endPoint y: 552, distance: 22.5
click at [827, 552] on div at bounding box center [757, 689] width 1515 height 1102
drag, startPoint x: 789, startPoint y: 579, endPoint x: 813, endPoint y: 612, distance: 40.3
click at [809, 622] on div at bounding box center [757, 689] width 1515 height 1102
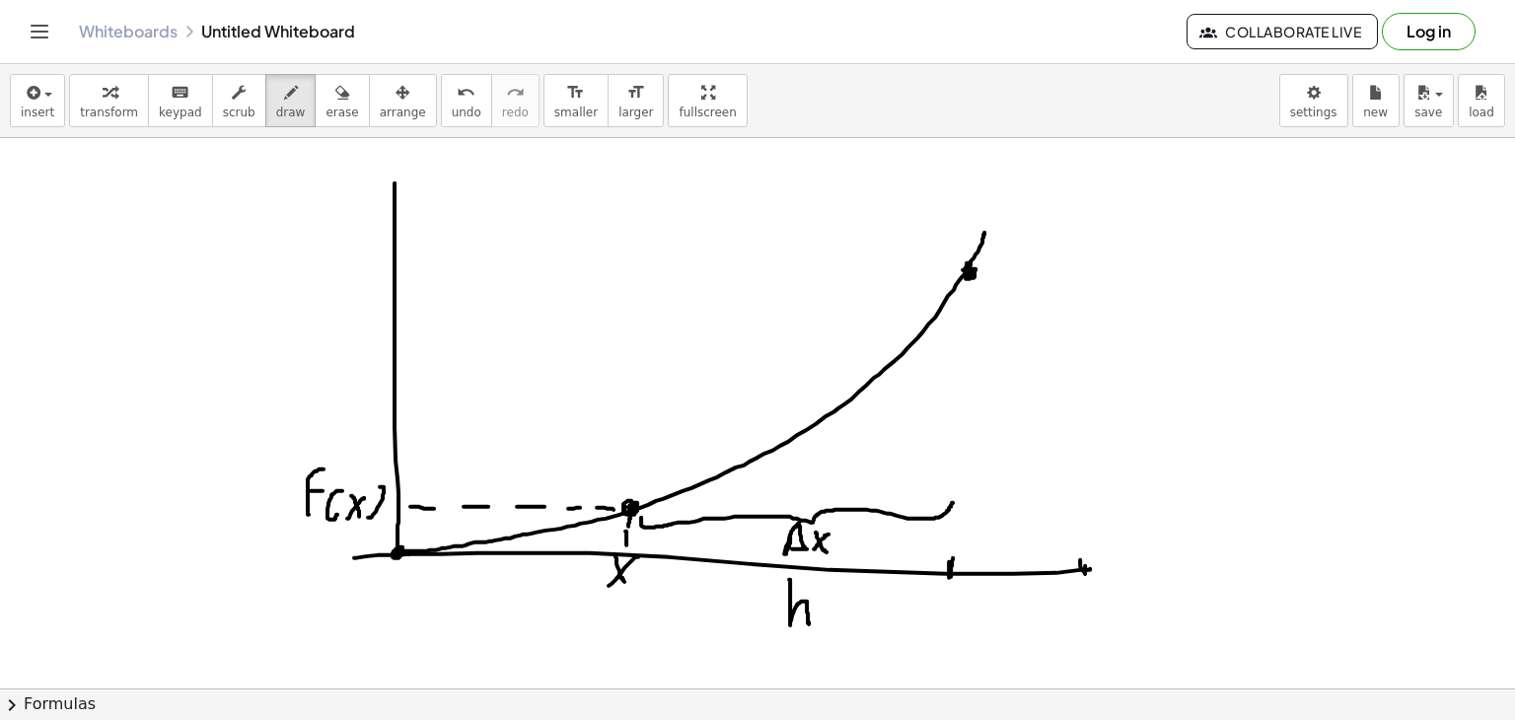
drag, startPoint x: 953, startPoint y: 557, endPoint x: 949, endPoint y: 569, distance: 12.5
click at [949, 569] on div at bounding box center [757, 689] width 1515 height 1102
drag, startPoint x: 925, startPoint y: 612, endPoint x: 938, endPoint y: 589, distance: 26.1
click at [938, 589] on div at bounding box center [757, 689] width 1515 height 1102
drag, startPoint x: 928, startPoint y: 595, endPoint x: 940, endPoint y: 601, distance: 13.2
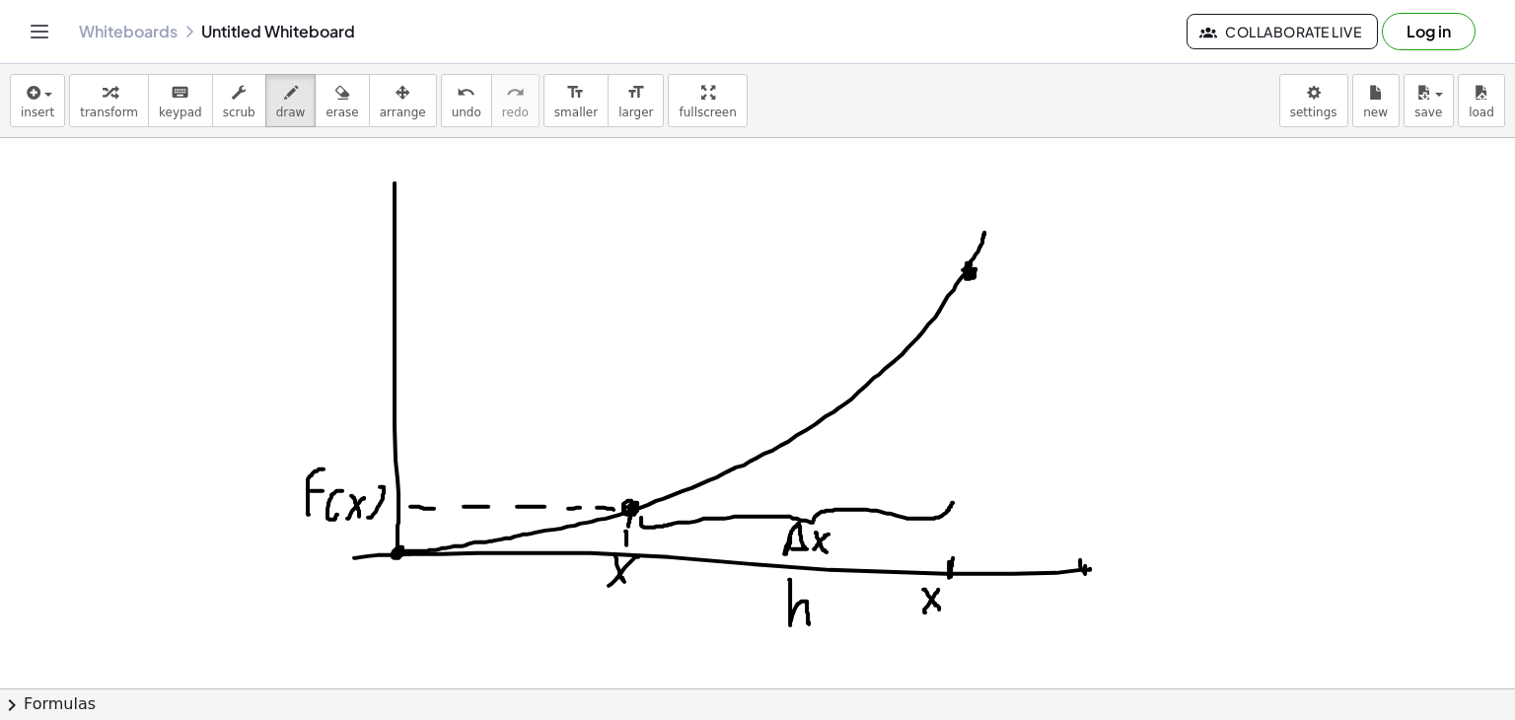
click at [938, 609] on div at bounding box center [757, 689] width 1515 height 1102
drag, startPoint x: 949, startPoint y: 589, endPoint x: 944, endPoint y: 605, distance: 16.5
click at [950, 609] on div at bounding box center [757, 689] width 1515 height 1102
drag, startPoint x: 943, startPoint y: 601, endPoint x: 961, endPoint y: 597, distance: 18.2
click at [961, 597] on div at bounding box center [757, 689] width 1515 height 1102
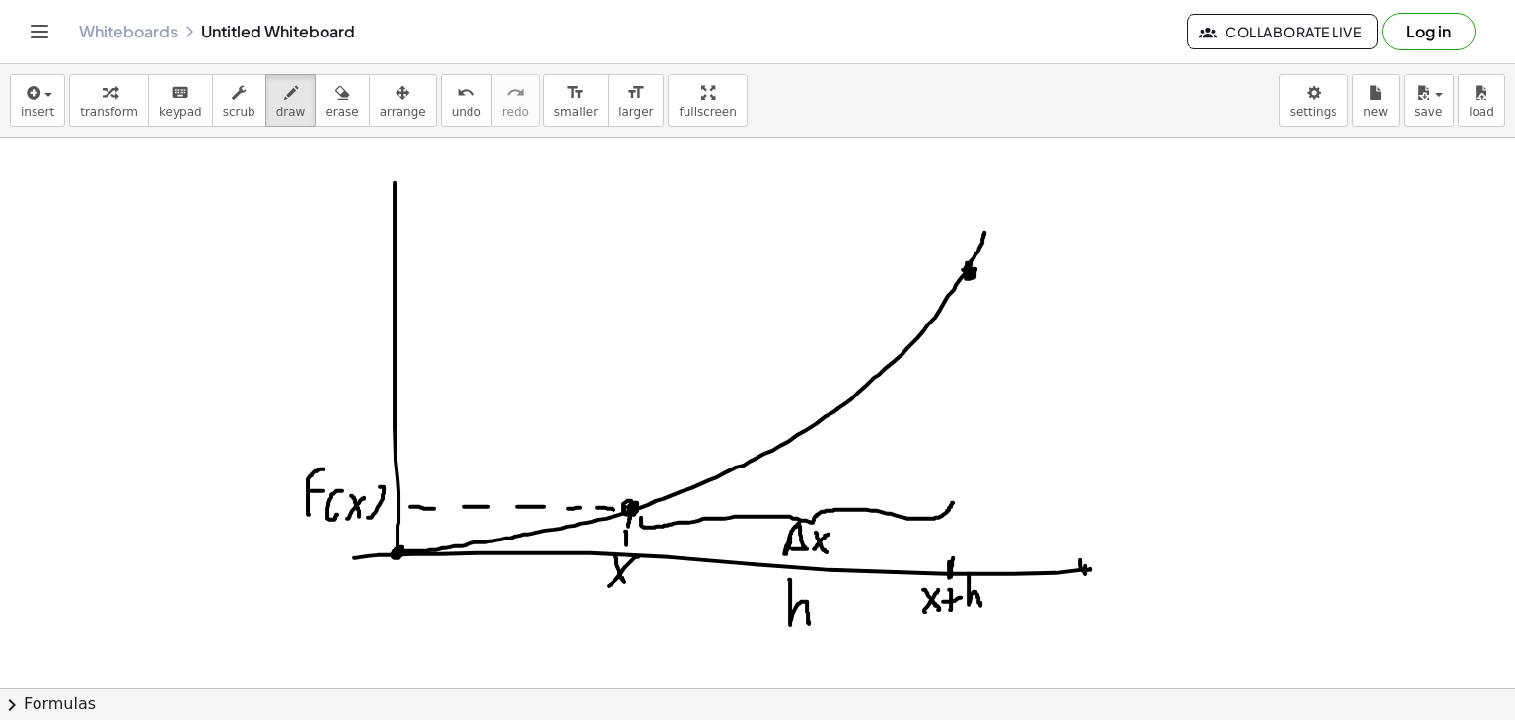
drag, startPoint x: 969, startPoint y: 581, endPoint x: 986, endPoint y: 592, distance: 20.0
click at [983, 606] on div at bounding box center [757, 689] width 1515 height 1102
drag, startPoint x: 952, startPoint y: 513, endPoint x: 987, endPoint y: 265, distance: 250.0
click at [987, 265] on div at bounding box center [757, 689] width 1515 height 1102
drag, startPoint x: 1025, startPoint y: 385, endPoint x: 1037, endPoint y: 361, distance: 26.5
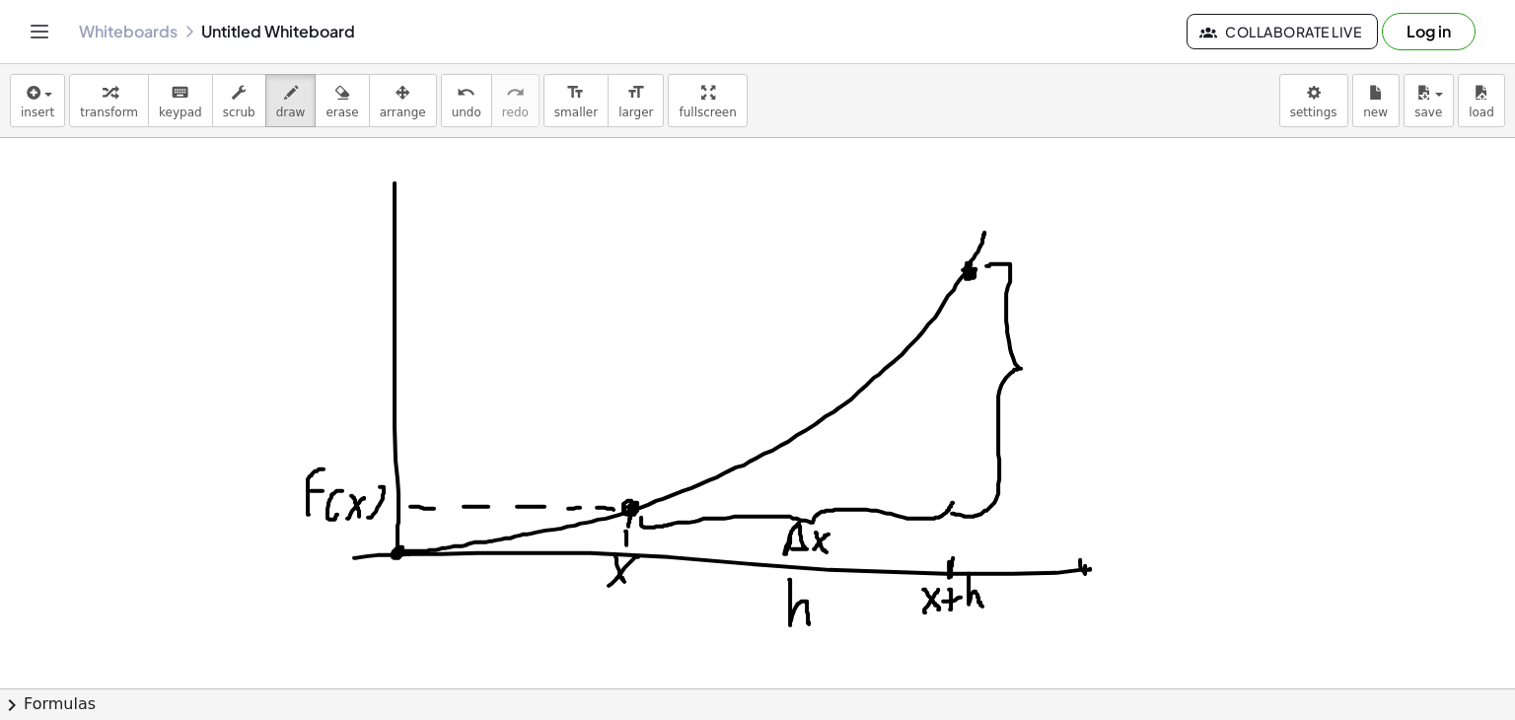
click at [1036, 364] on div at bounding box center [757, 689] width 1515 height 1102
drag, startPoint x: 1050, startPoint y: 335, endPoint x: 1045, endPoint y: 344, distance: 10.2
click at [1045, 344] on div at bounding box center [757, 689] width 1515 height 1102
drag, startPoint x: 1072, startPoint y: 354, endPoint x: 1051, endPoint y: 400, distance: 49.9
click at [1051, 400] on div at bounding box center [757, 689] width 1515 height 1102
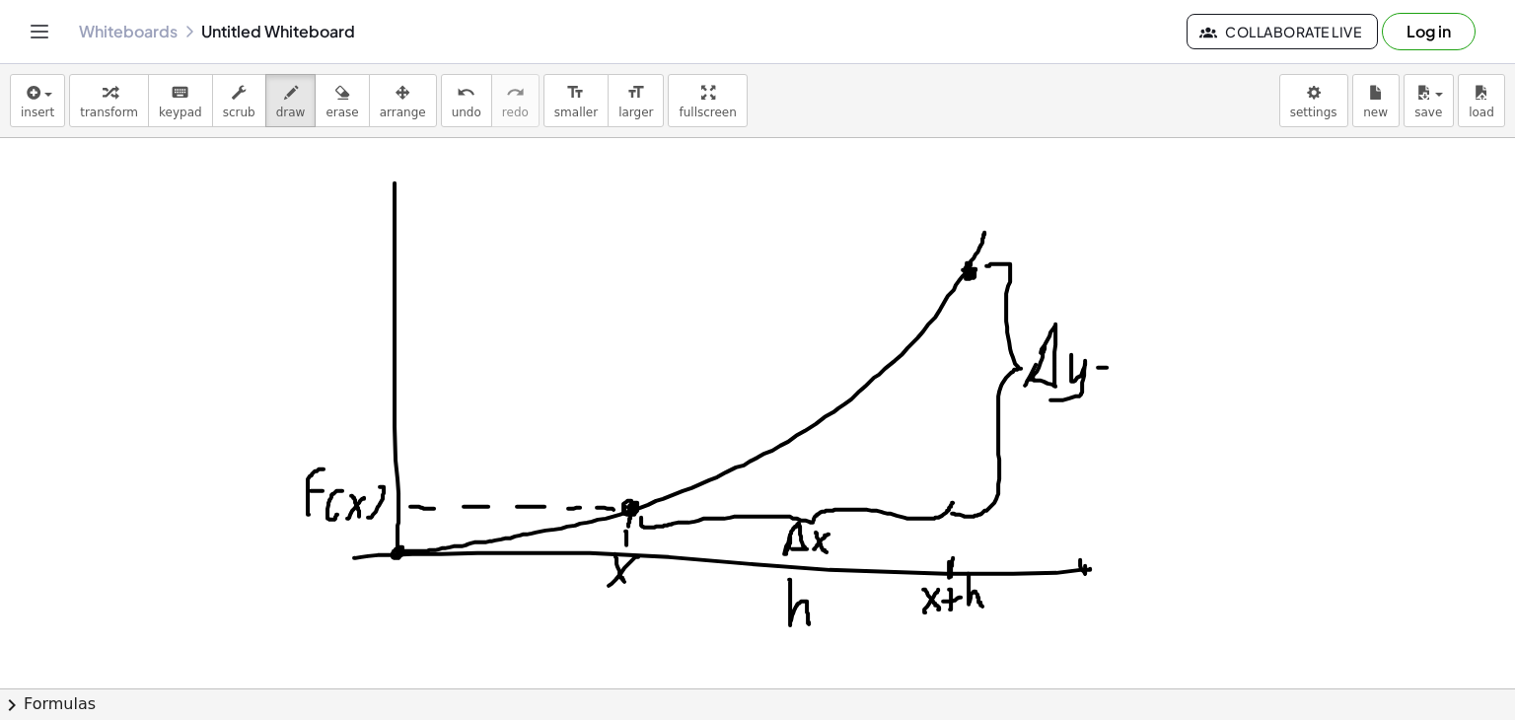
drag, startPoint x: 1098, startPoint y: 367, endPoint x: 1112, endPoint y: 368, distance: 13.8
click at [1112, 368] on div at bounding box center [757, 689] width 1515 height 1102
click at [1112, 373] on div at bounding box center [757, 689] width 1515 height 1102
drag, startPoint x: 1160, startPoint y: 397, endPoint x: 1152, endPoint y: 352, distance: 45.1
click at [1187, 317] on div at bounding box center [757, 689] width 1515 height 1102
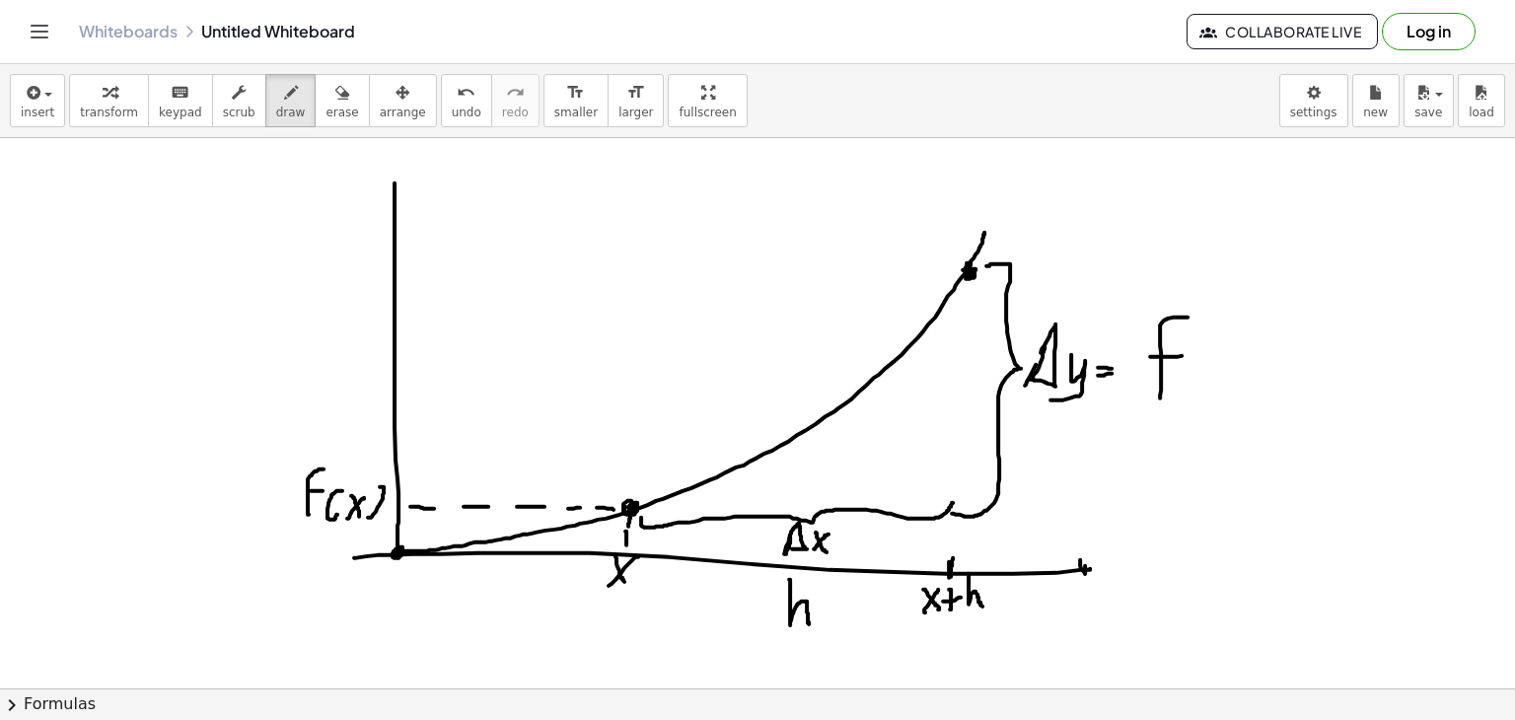
click at [1190, 352] on div at bounding box center [757, 689] width 1515 height 1102
drag, startPoint x: 1197, startPoint y: 363, endPoint x: 1209, endPoint y: 392, distance: 31.0
click at [1203, 393] on div at bounding box center [757, 689] width 1515 height 1102
drag, startPoint x: 1220, startPoint y: 391, endPoint x: 1235, endPoint y: 363, distance: 31.3
click at [1235, 363] on div at bounding box center [757, 689] width 1515 height 1102
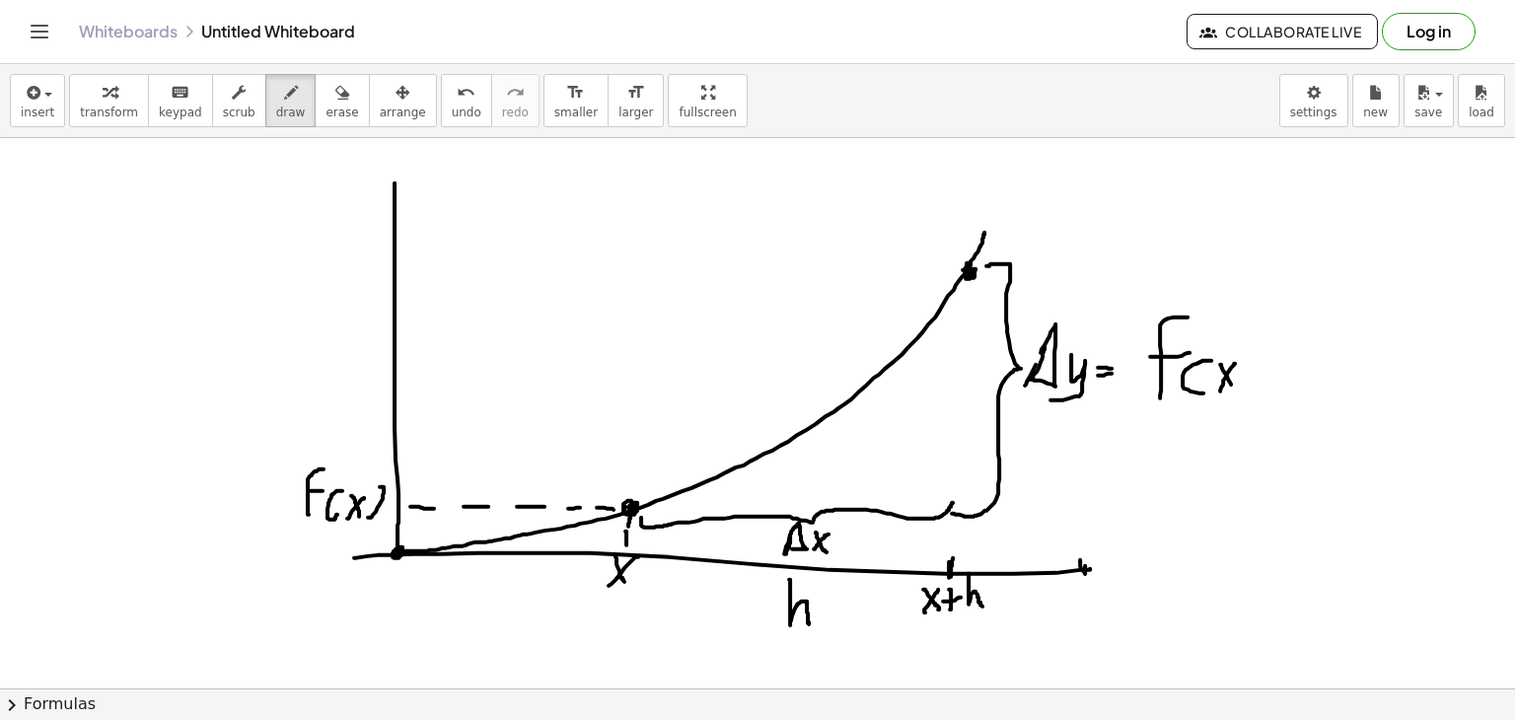
drag, startPoint x: 1226, startPoint y: 374, endPoint x: 1220, endPoint y: 364, distance: 11.5
click at [1220, 364] on div at bounding box center [757, 689] width 1515 height 1102
drag, startPoint x: 1251, startPoint y: 392, endPoint x: 1241, endPoint y: 386, distance: 11.5
click at [1250, 393] on div at bounding box center [757, 689] width 1515 height 1102
drag, startPoint x: 1252, startPoint y: 383, endPoint x: 1263, endPoint y: 372, distance: 15.3
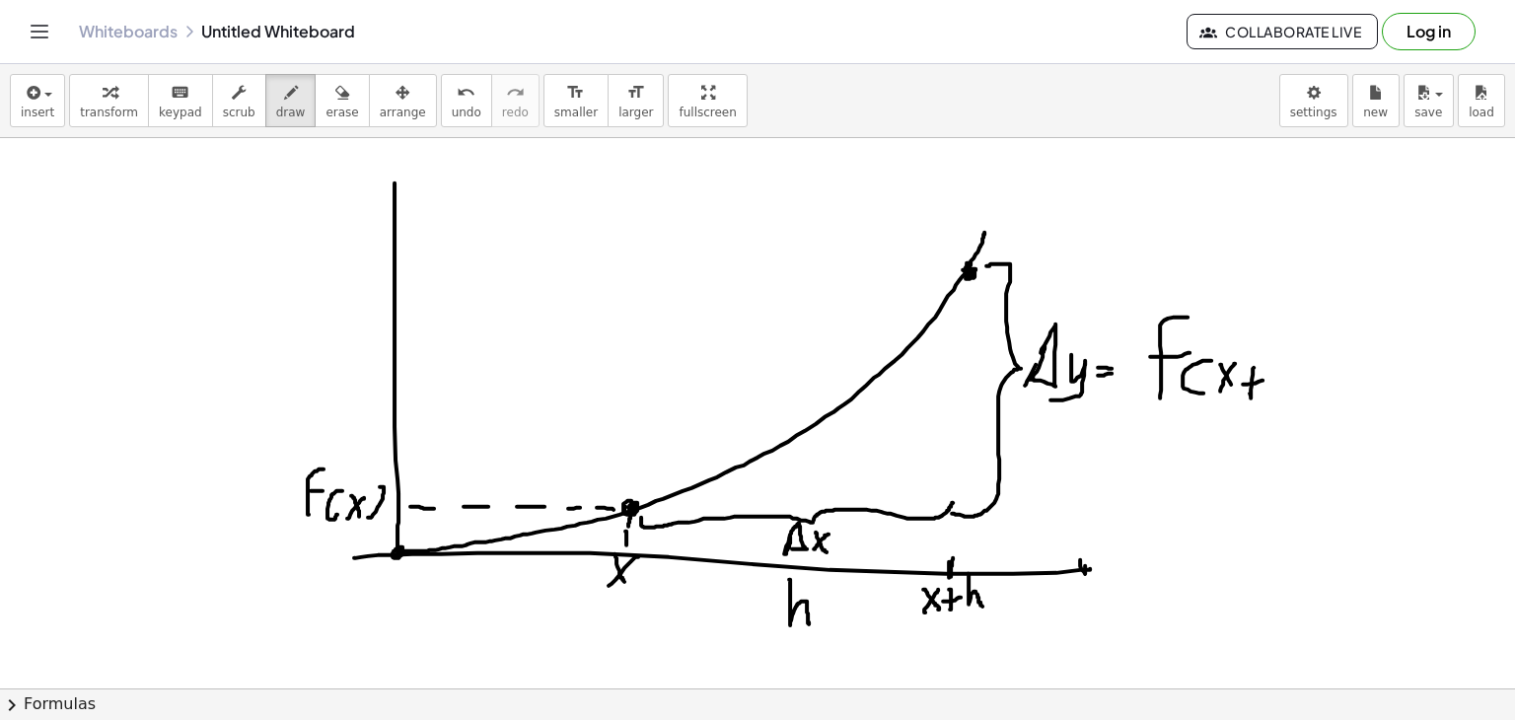
click at [1264, 379] on div at bounding box center [757, 689] width 1515 height 1102
drag, startPoint x: 1277, startPoint y: 367, endPoint x: 1287, endPoint y: 388, distance: 22.9
click at [1284, 390] on div at bounding box center [757, 689] width 1515 height 1102
drag, startPoint x: 1296, startPoint y: 402, endPoint x: 1298, endPoint y: 370, distance: 31.6
click at [1298, 370] on div at bounding box center [757, 689] width 1515 height 1102
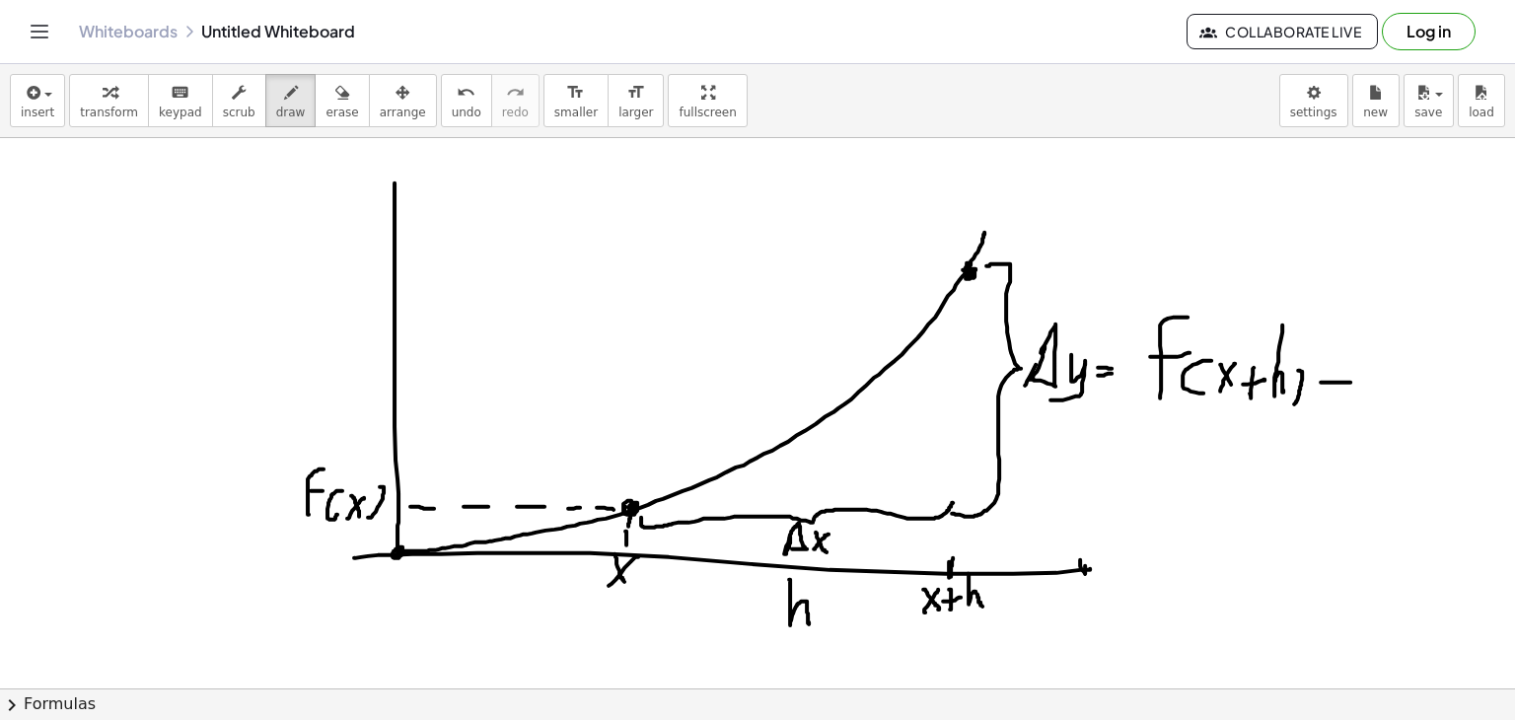
drag, startPoint x: 1321, startPoint y: 382, endPoint x: 1351, endPoint y: 382, distance: 29.6
click at [1351, 382] on div at bounding box center [757, 689] width 1515 height 1102
drag, startPoint x: 1378, startPoint y: 380, endPoint x: 1359, endPoint y: 366, distance: 24.1
click at [1407, 307] on div at bounding box center [757, 689] width 1515 height 1102
drag, startPoint x: 1374, startPoint y: 369, endPoint x: 1405, endPoint y: 366, distance: 30.7
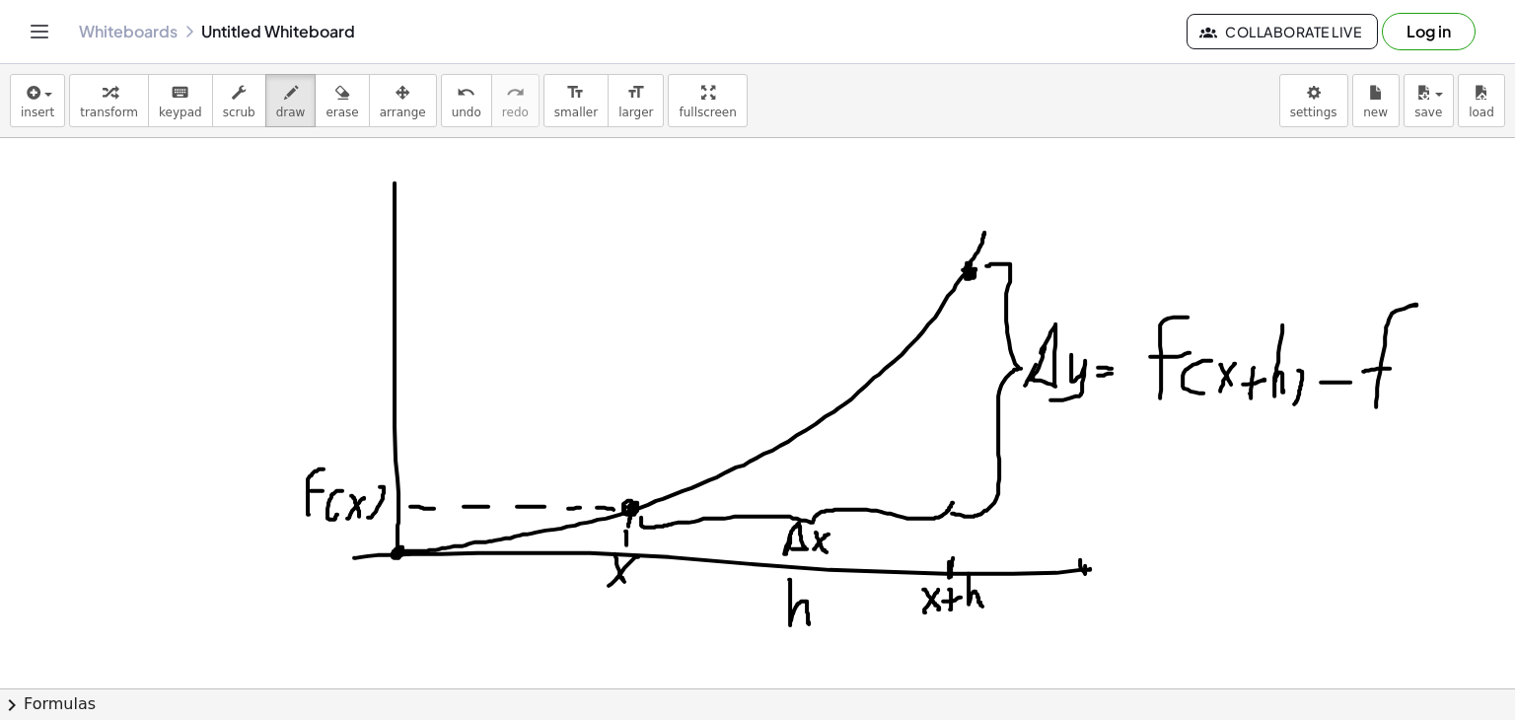
click at [1405, 366] on div at bounding box center [757, 689] width 1515 height 1102
drag, startPoint x: 1401, startPoint y: 400, endPoint x: 1421, endPoint y: 380, distance: 27.9
click at [1421, 380] on div at bounding box center [757, 689] width 1515 height 1102
drag, startPoint x: 1416, startPoint y: 397, endPoint x: 1413, endPoint y: 380, distance: 17.0
click at [1413, 380] on div at bounding box center [757, 689] width 1515 height 1102
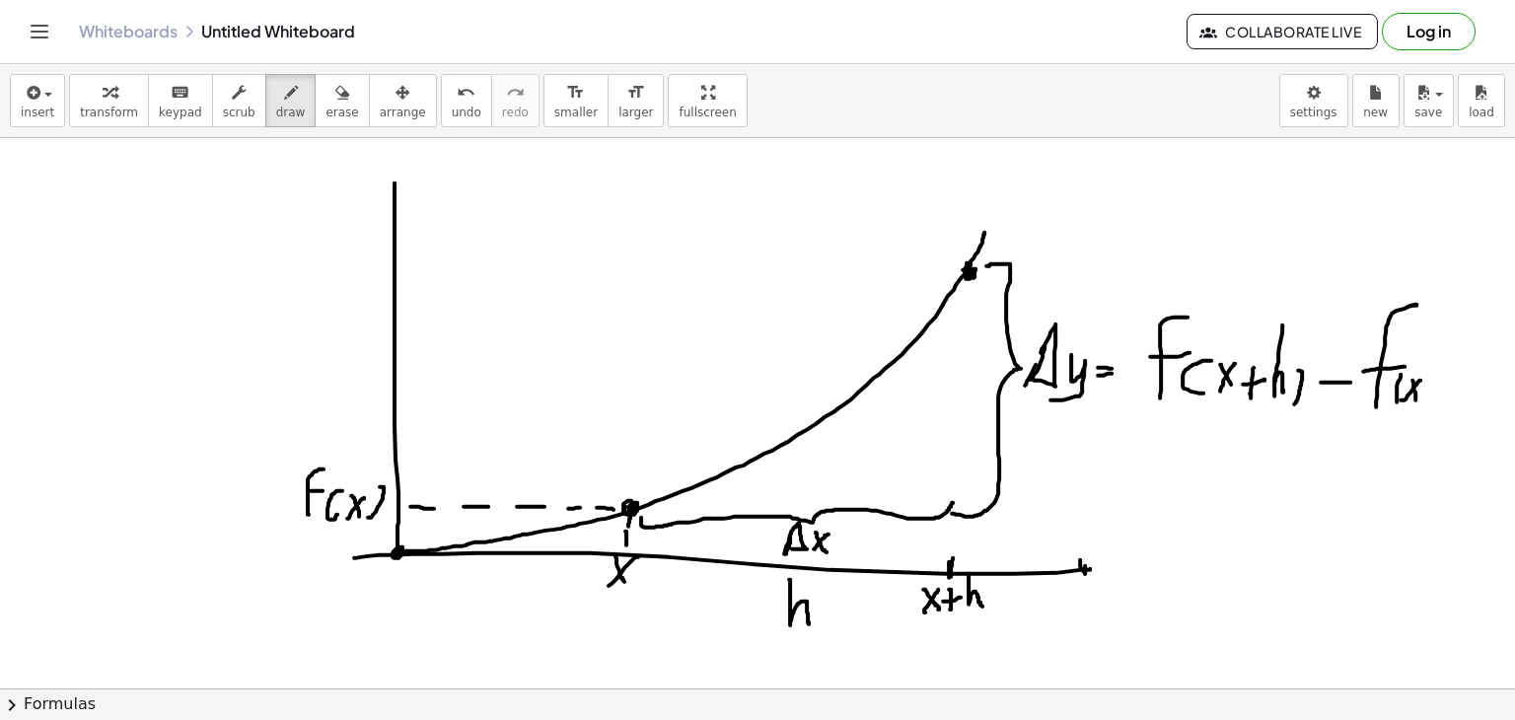
drag, startPoint x: 1401, startPoint y: 376, endPoint x: 1405, endPoint y: 397, distance: 21.1
click at [1400, 402] on div at bounding box center [757, 689] width 1515 height 1102
drag, startPoint x: 1433, startPoint y: 372, endPoint x: 1429, endPoint y: 400, distance: 27.9
click at [1429, 400] on div at bounding box center [757, 689] width 1515 height 1102
click at [1129, 405] on div at bounding box center [757, 689] width 1515 height 1102
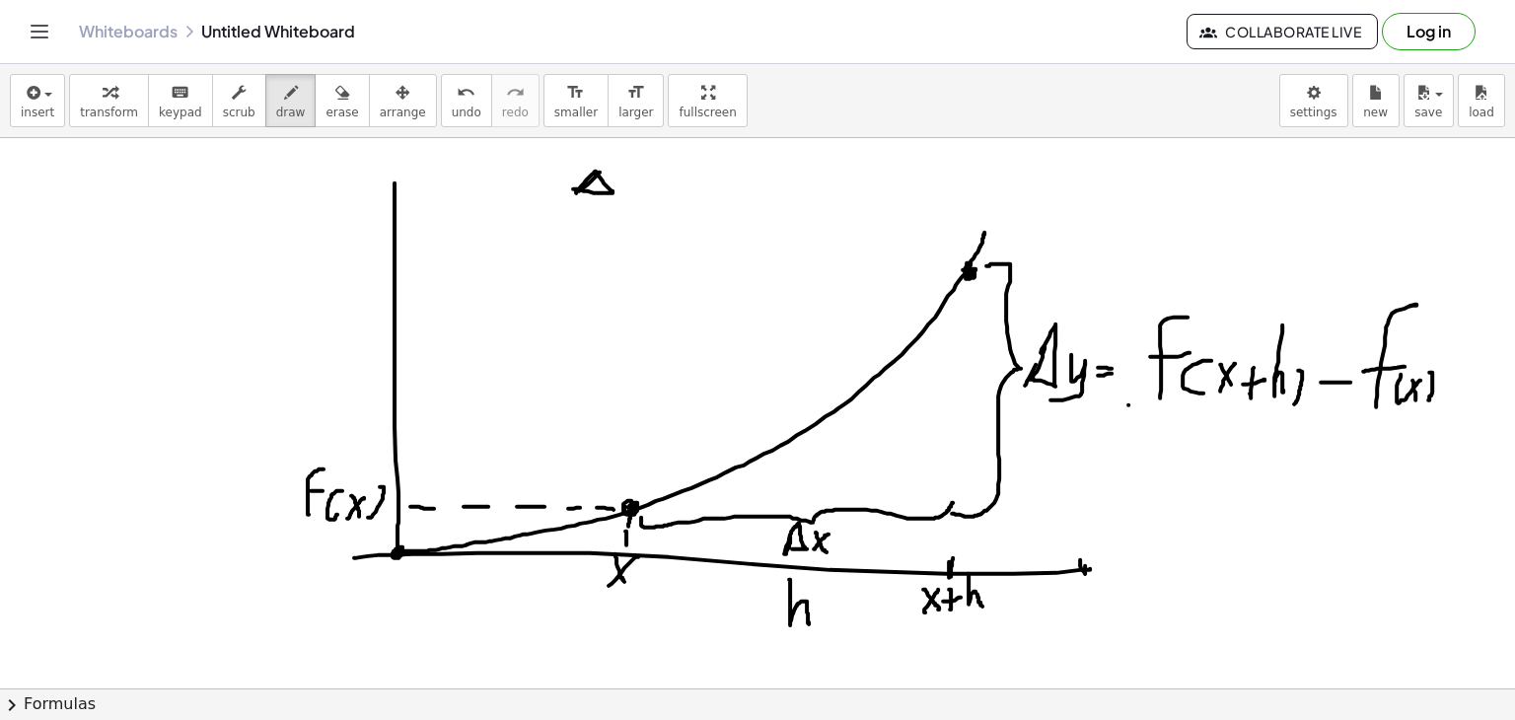
drag, startPoint x: 600, startPoint y: 172, endPoint x: 573, endPoint y: 188, distance: 31.5
click at [573, 188] on div at bounding box center [757, 689] width 1515 height 1102
drag, startPoint x: 630, startPoint y: 183, endPoint x: 624, endPoint y: 199, distance: 18.1
click at [627, 200] on div at bounding box center [757, 689] width 1515 height 1102
drag, startPoint x: 579, startPoint y: 209, endPoint x: 557, endPoint y: 245, distance: 41.6
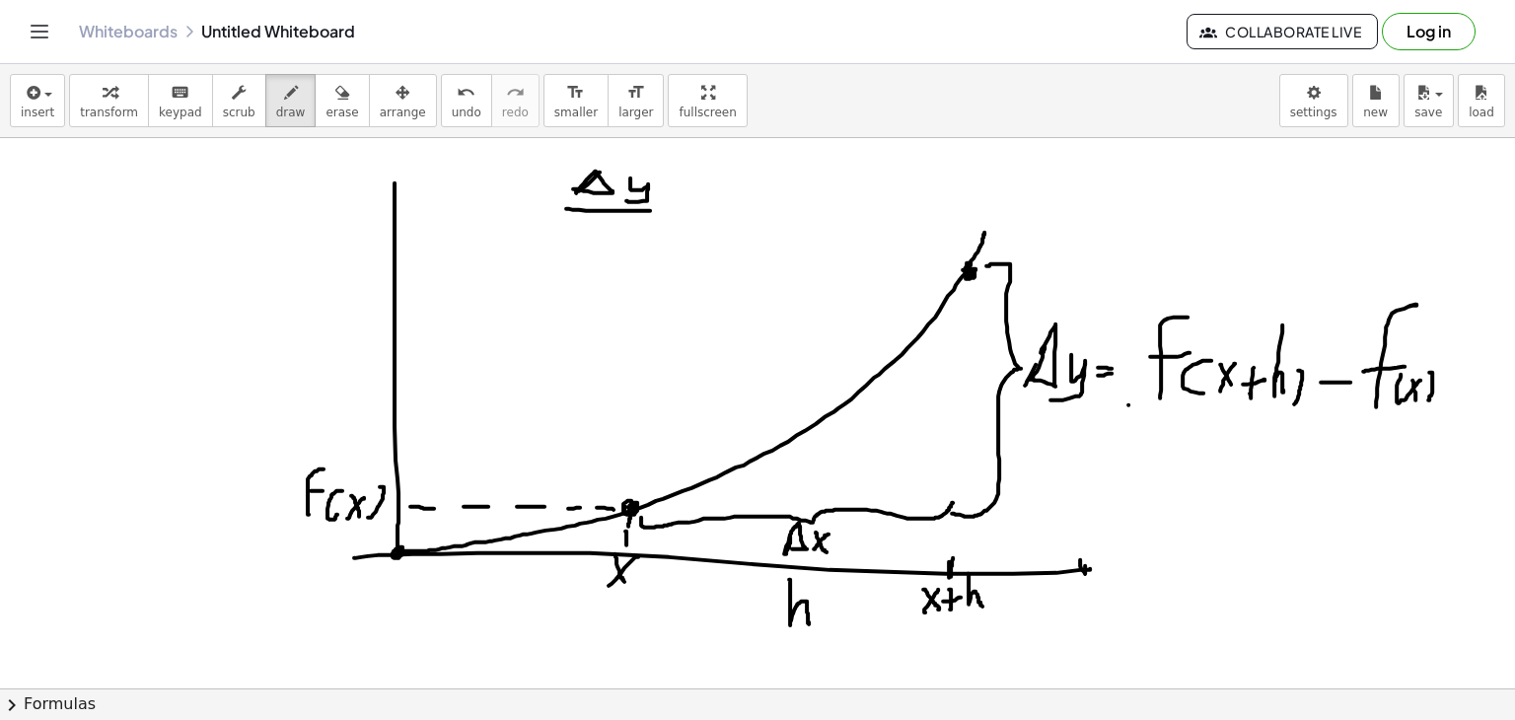
click at [649, 210] on div at bounding box center [757, 689] width 1515 height 1102
drag, startPoint x: 585, startPoint y: 222, endPoint x: 592, endPoint y: 244, distance: 22.8
click at [569, 244] on div at bounding box center [757, 689] width 1515 height 1102
drag, startPoint x: 597, startPoint y: 244, endPoint x: 620, endPoint y: 228, distance: 27.6
click at [620, 228] on div at bounding box center [757, 689] width 1515 height 1102
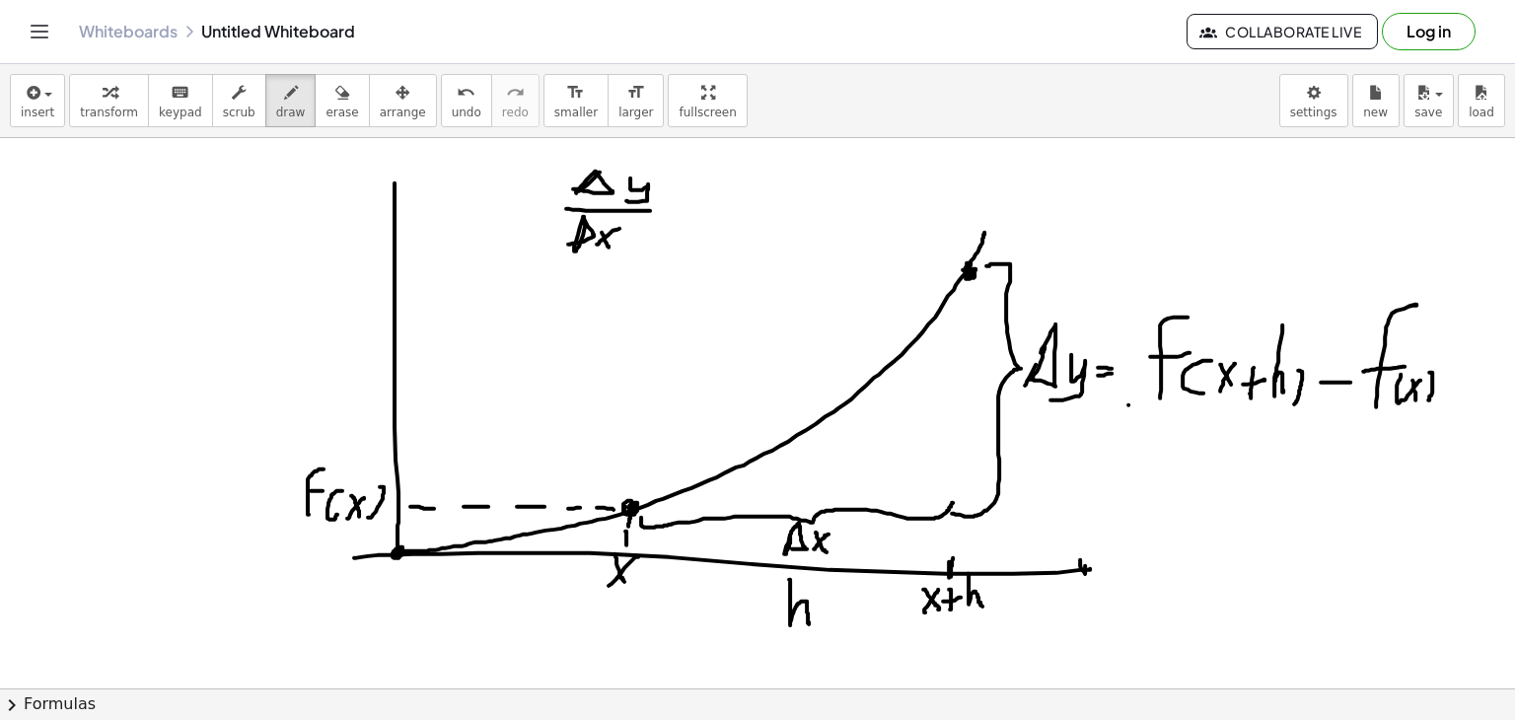
drag, startPoint x: 609, startPoint y: 247, endPoint x: 600, endPoint y: 222, distance: 26.2
click at [609, 246] on div at bounding box center [757, 689] width 1515 height 1102
drag, startPoint x: 670, startPoint y: 206, endPoint x: 683, endPoint y: 206, distance: 12.8
click at [683, 206] on div at bounding box center [757, 689] width 1515 height 1102
click at [679, 218] on div at bounding box center [757, 689] width 1515 height 1102
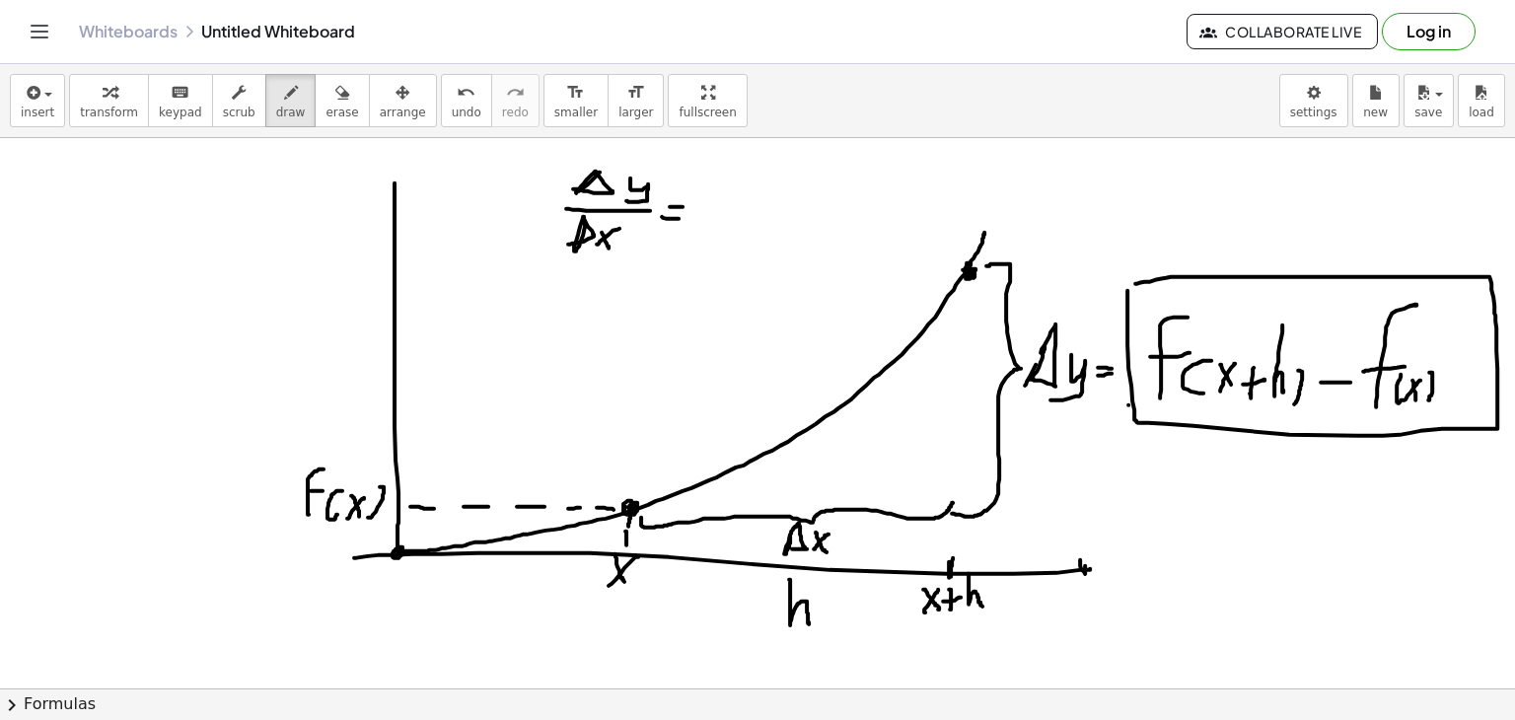
click at [1133, 283] on div at bounding box center [757, 689] width 1515 height 1102
click at [1228, 255] on div at bounding box center [757, 689] width 1515 height 1102
drag, startPoint x: 1237, startPoint y: 238, endPoint x: 1213, endPoint y: 226, distance: 27.4
click at [1213, 226] on div at bounding box center [757, 689] width 1515 height 1102
drag, startPoint x: 762, startPoint y: 200, endPoint x: 755, endPoint y: 190, distance: 12.0
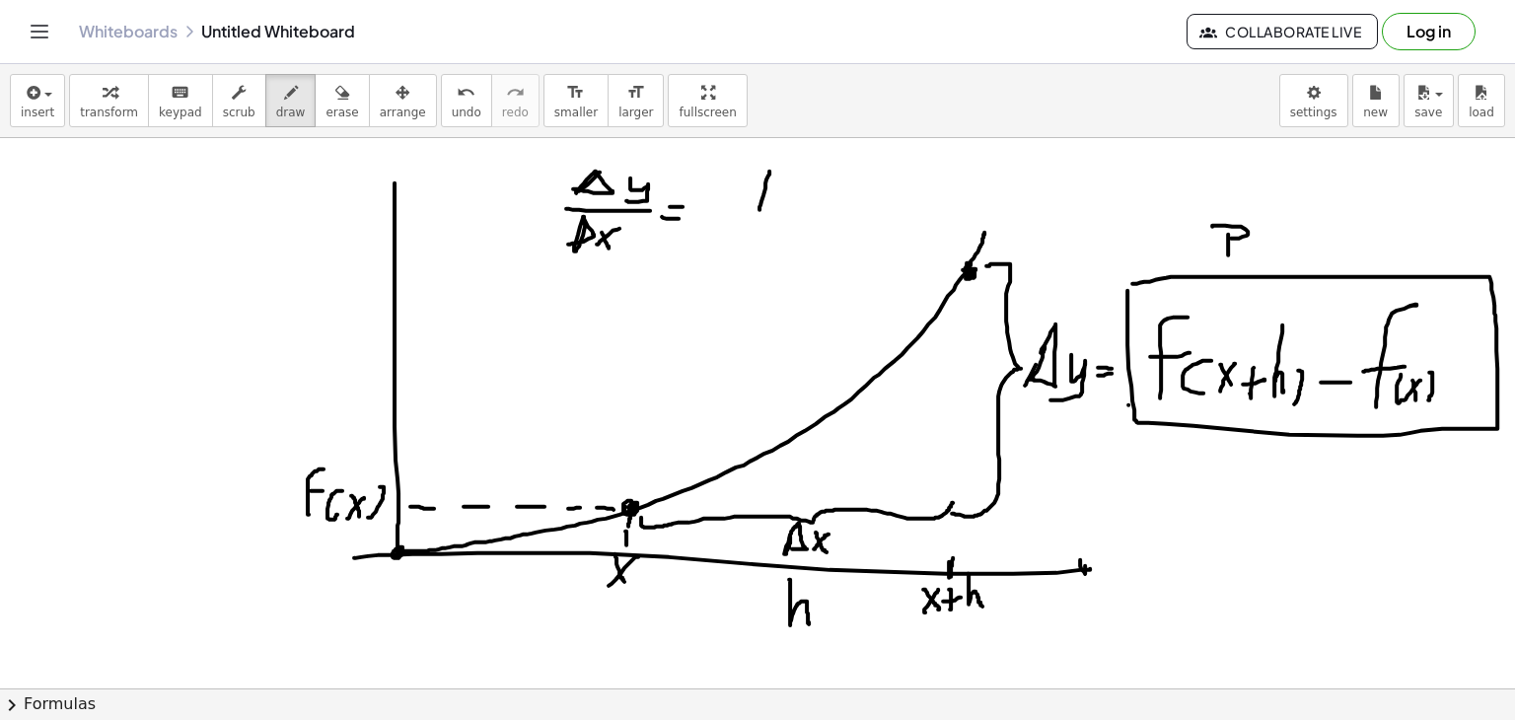
click at [760, 210] on div at bounding box center [757, 689] width 1515 height 1102
drag, startPoint x: 799, startPoint y: 189, endPoint x: 742, endPoint y: 171, distance: 60.2
click at [742, 171] on div at bounding box center [757, 689] width 1515 height 1102
drag, startPoint x: 718, startPoint y: 214, endPoint x: 801, endPoint y: 214, distance: 82.9
click at [801, 214] on div at bounding box center [757, 689] width 1515 height 1102
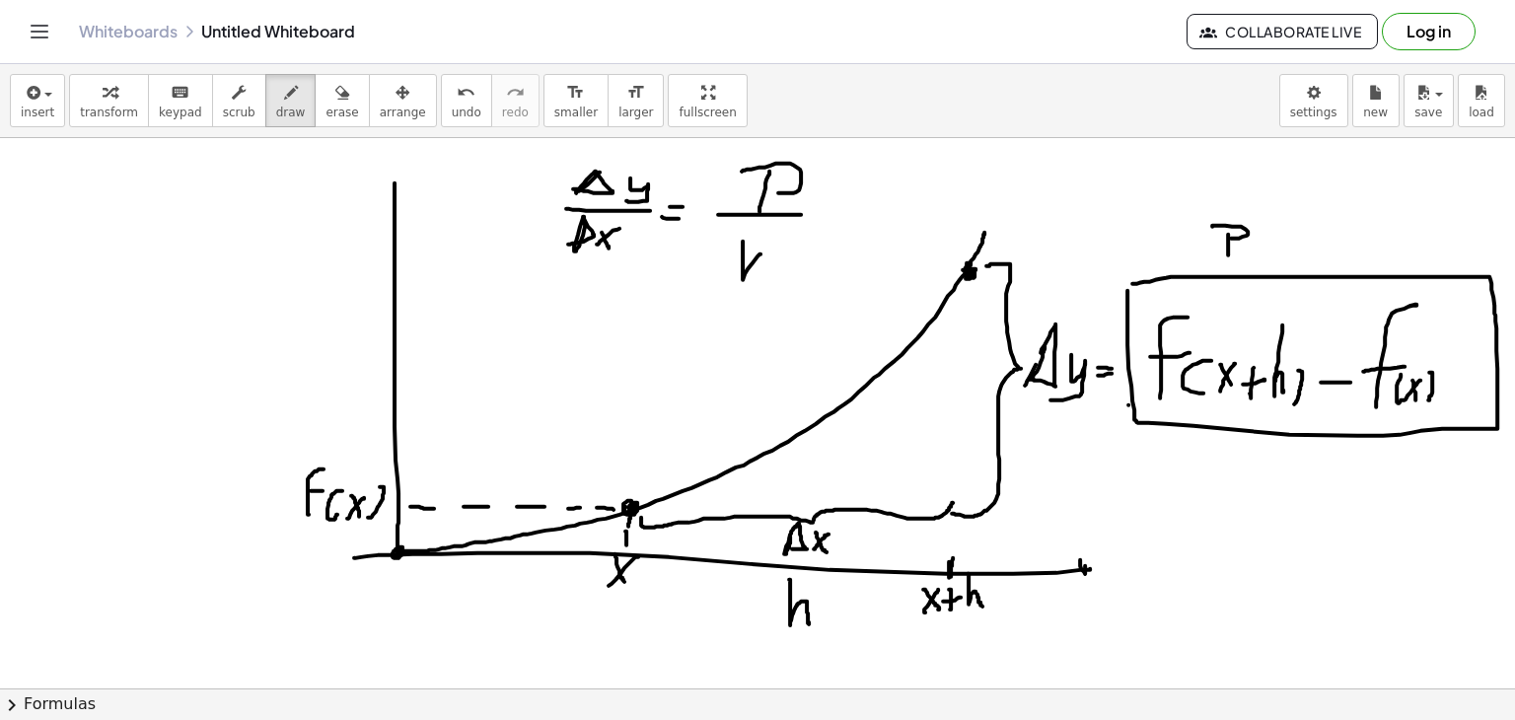
drag, startPoint x: 743, startPoint y: 241, endPoint x: 763, endPoint y: 274, distance: 38.9
click at [763, 274] on div at bounding box center [757, 689] width 1515 height 1102
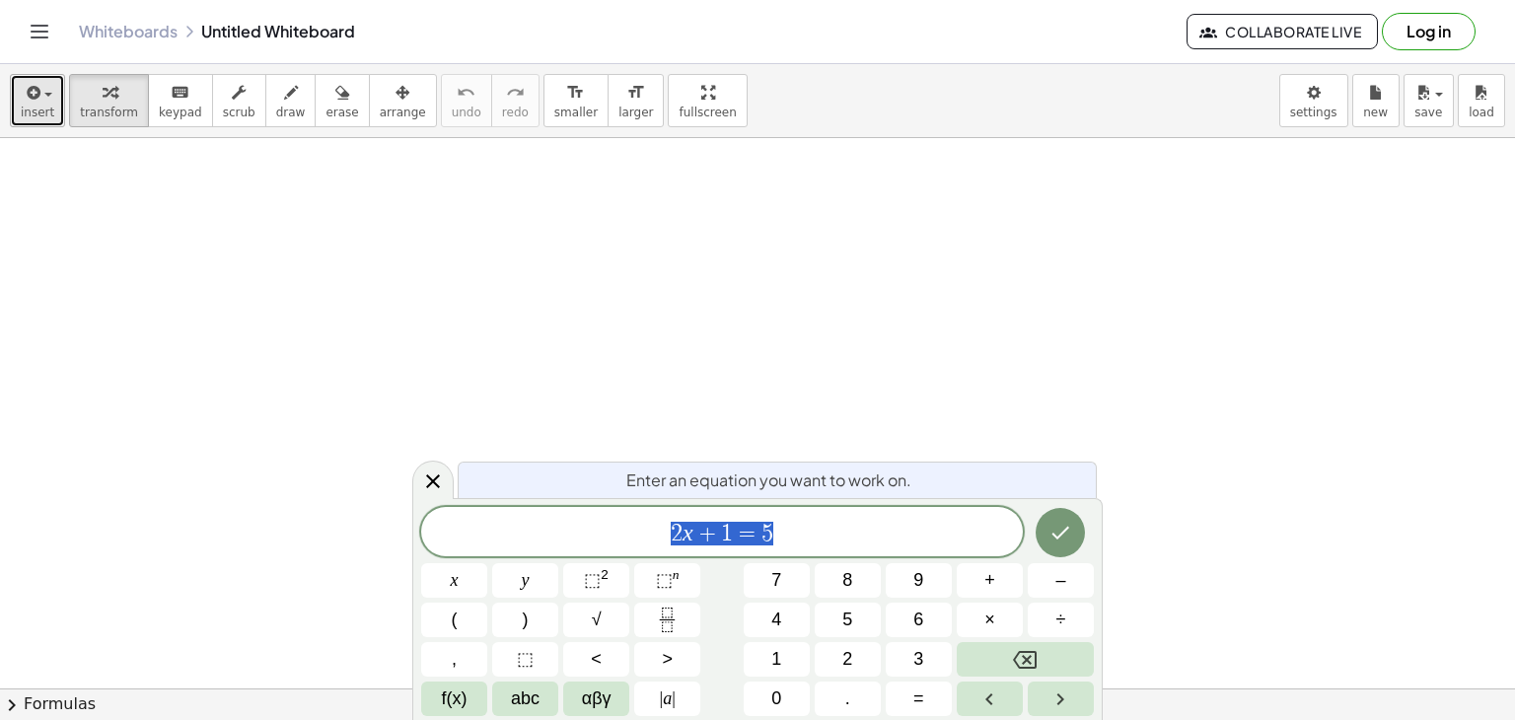
click at [41, 88] on div "button" at bounding box center [38, 92] width 34 height 24
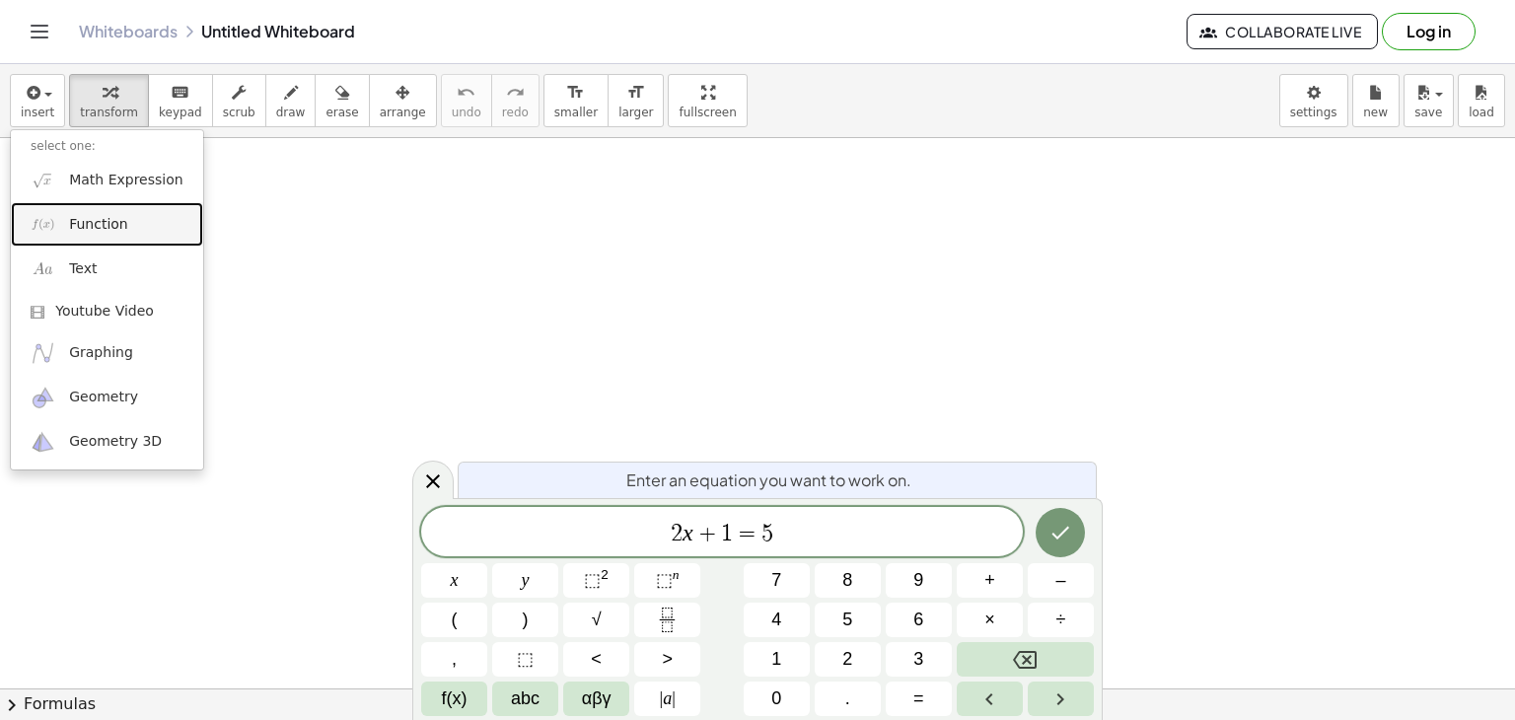
click at [63, 230] on link "Function" at bounding box center [107, 224] width 192 height 44
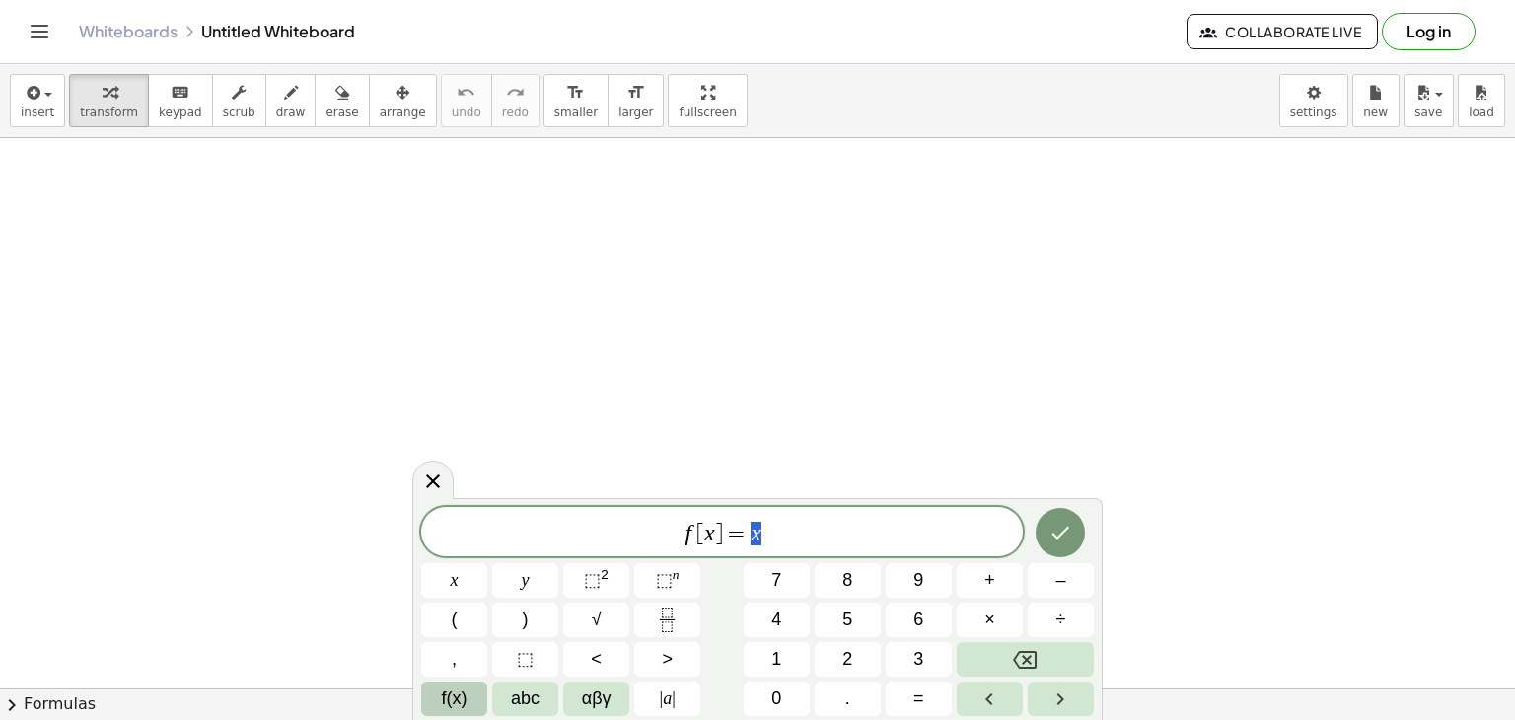
click at [442, 688] on span "f(x)" at bounding box center [455, 699] width 26 height 27
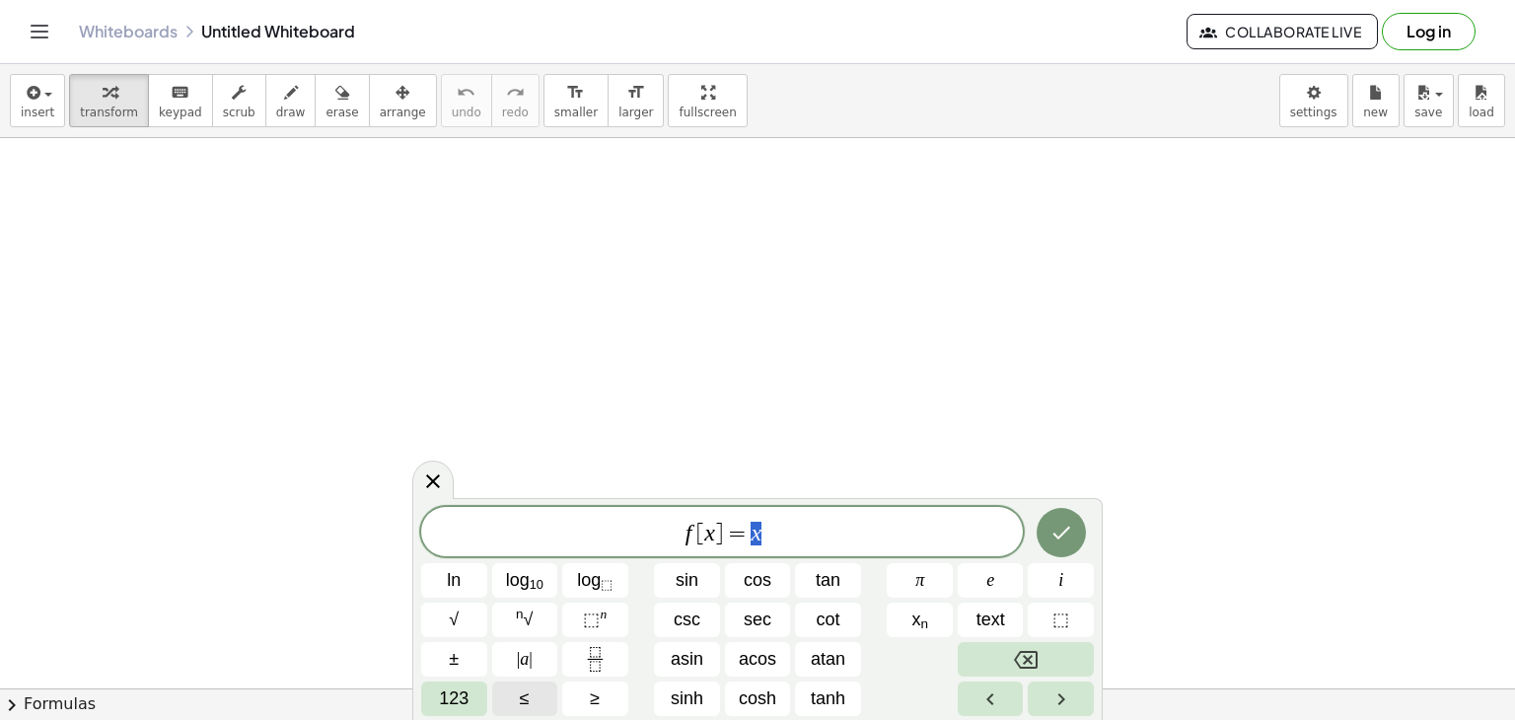
click at [442, 688] on span "123" at bounding box center [454, 699] width 30 height 27
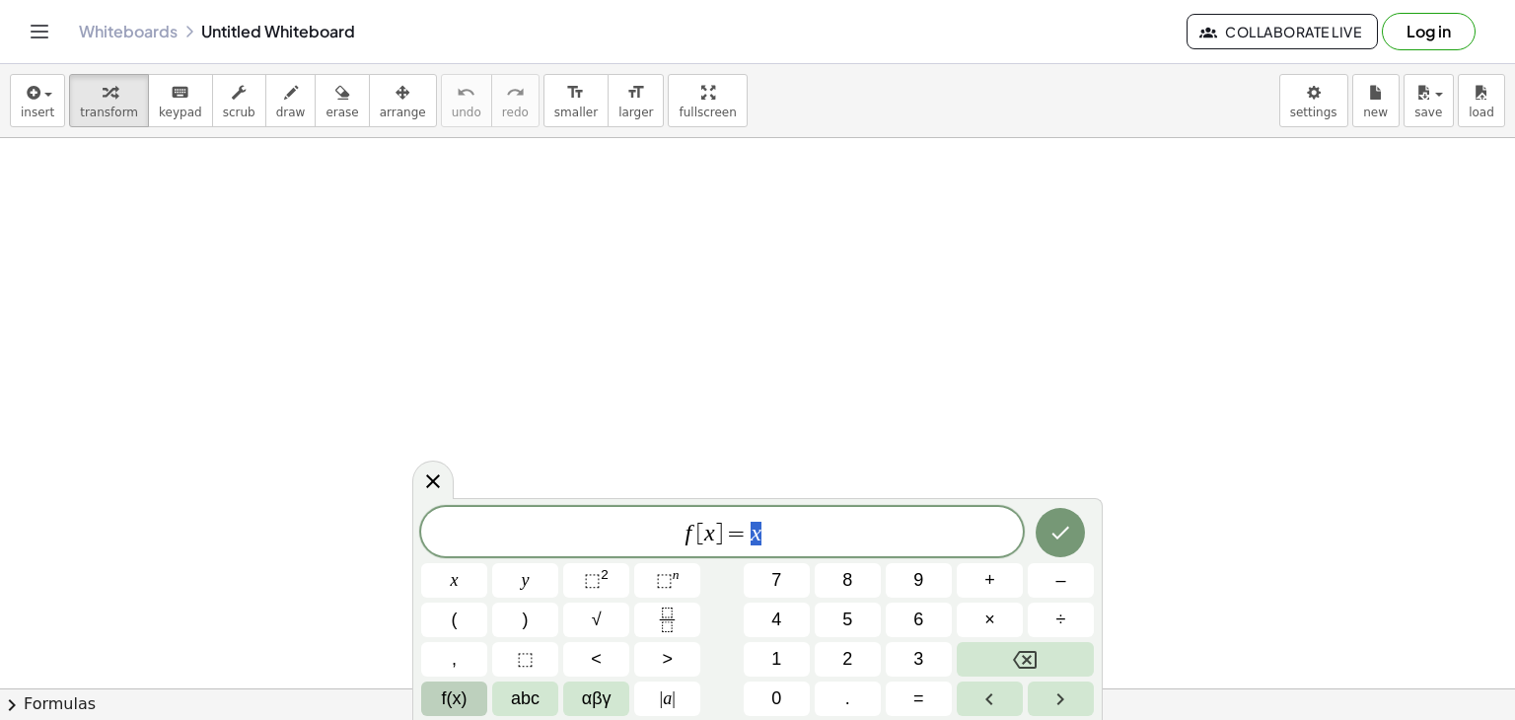
click at [452, 689] on span "f(x)" at bounding box center [455, 699] width 26 height 27
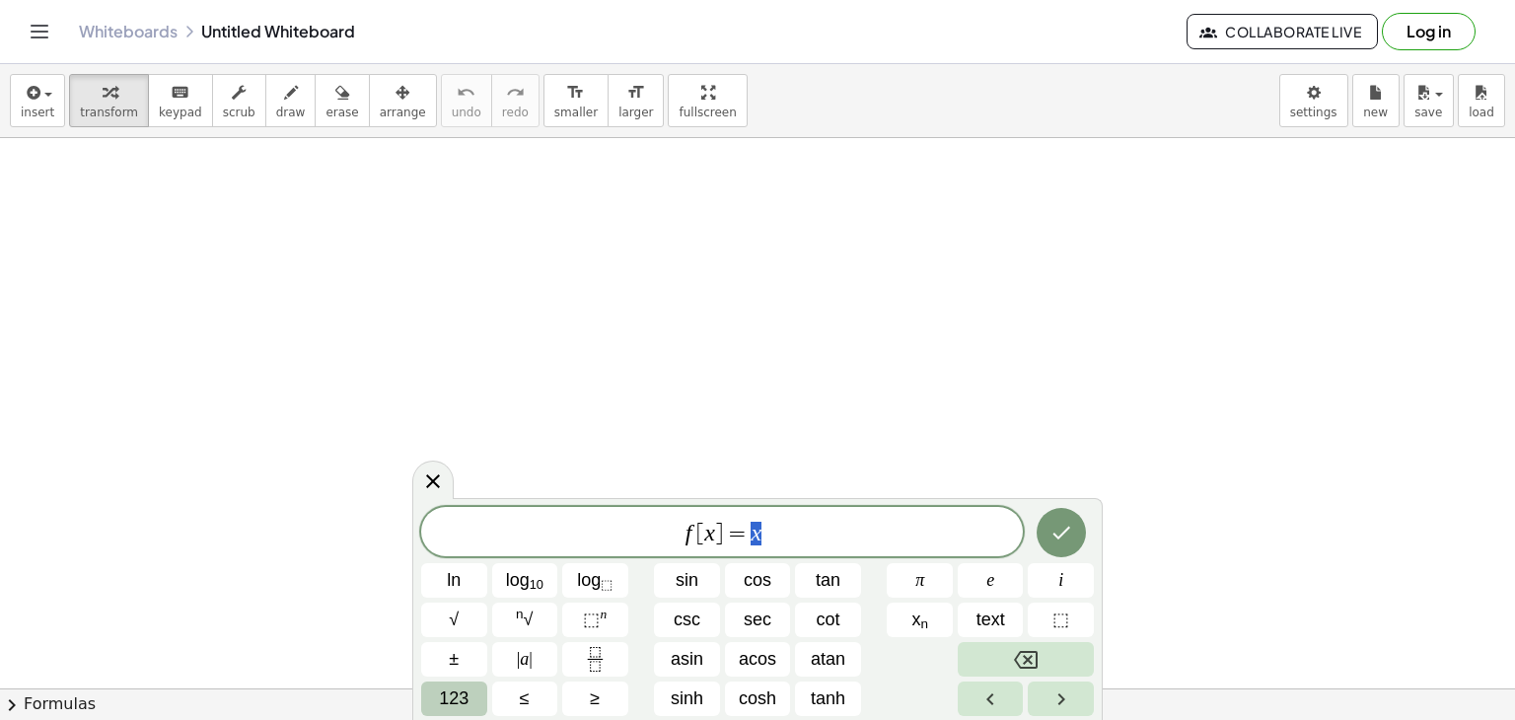
click at [449, 697] on span "123" at bounding box center [454, 699] width 30 height 27
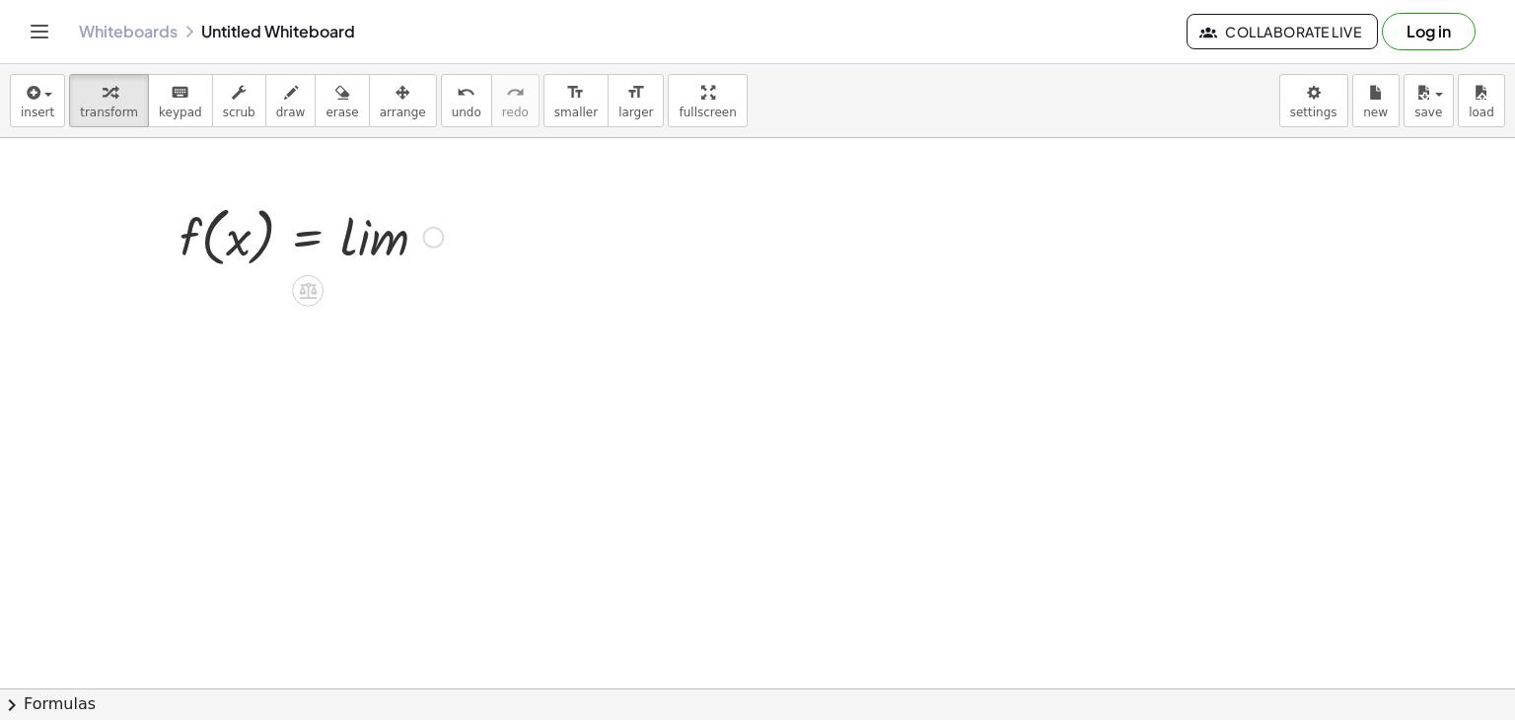
click at [430, 245] on div at bounding box center [433, 238] width 22 height 22
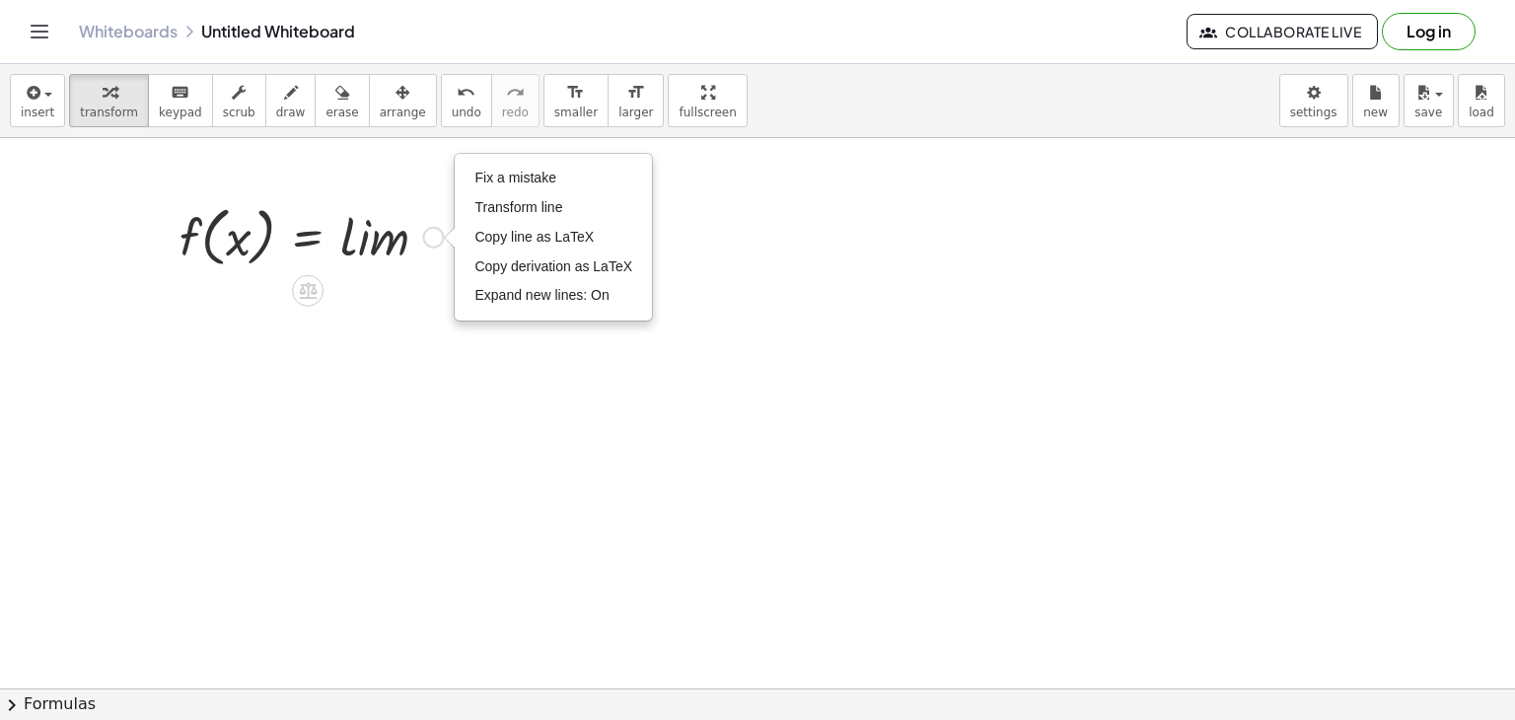
click at [288, 268] on div at bounding box center [311, 235] width 283 height 75
